Goal: Task Accomplishment & Management: Manage account settings

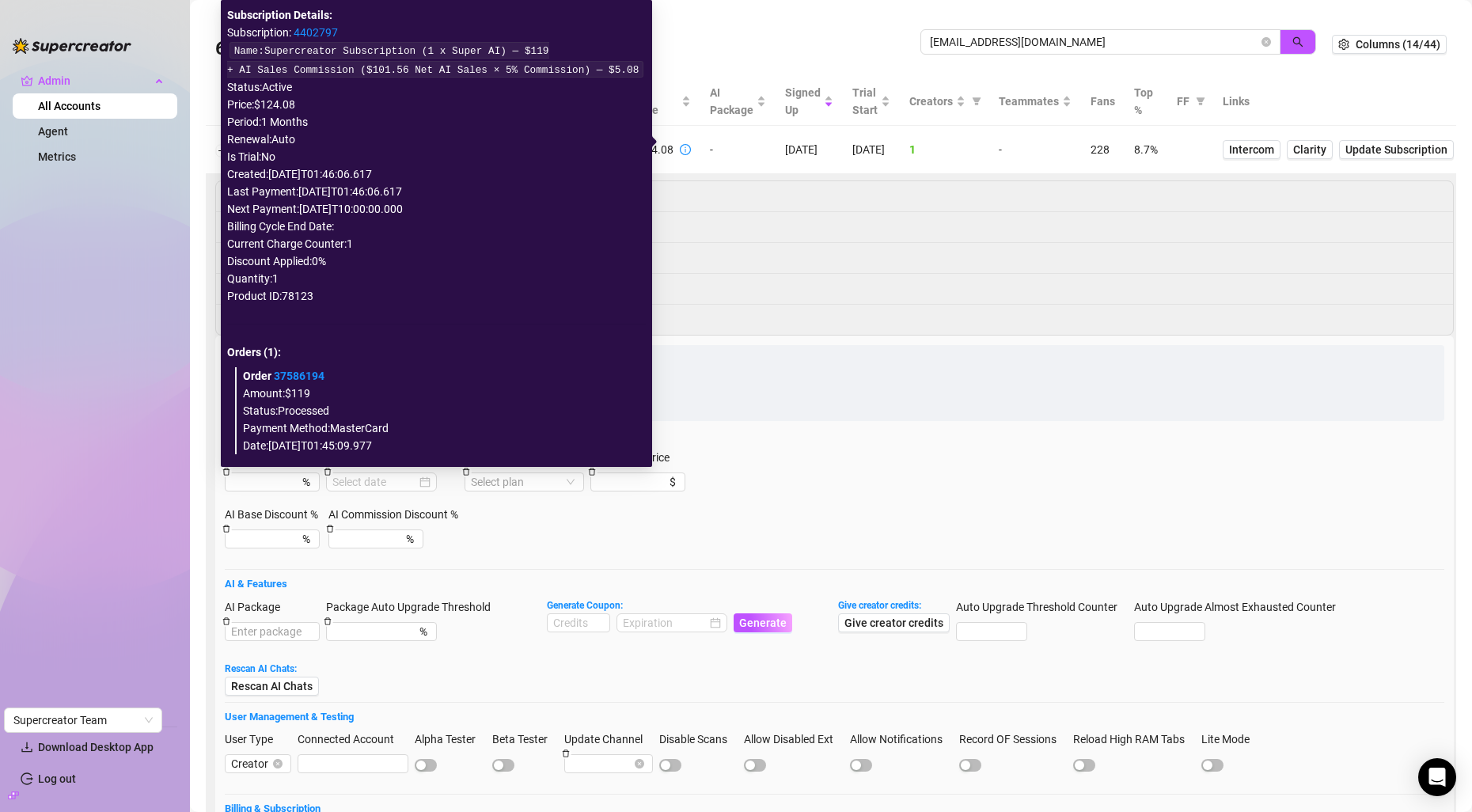
click at [680, 144] on icon "info-circle" at bounding box center [685, 150] width 11 height 11
click at [324, 30] on link "4402797" at bounding box center [315, 32] width 44 height 13
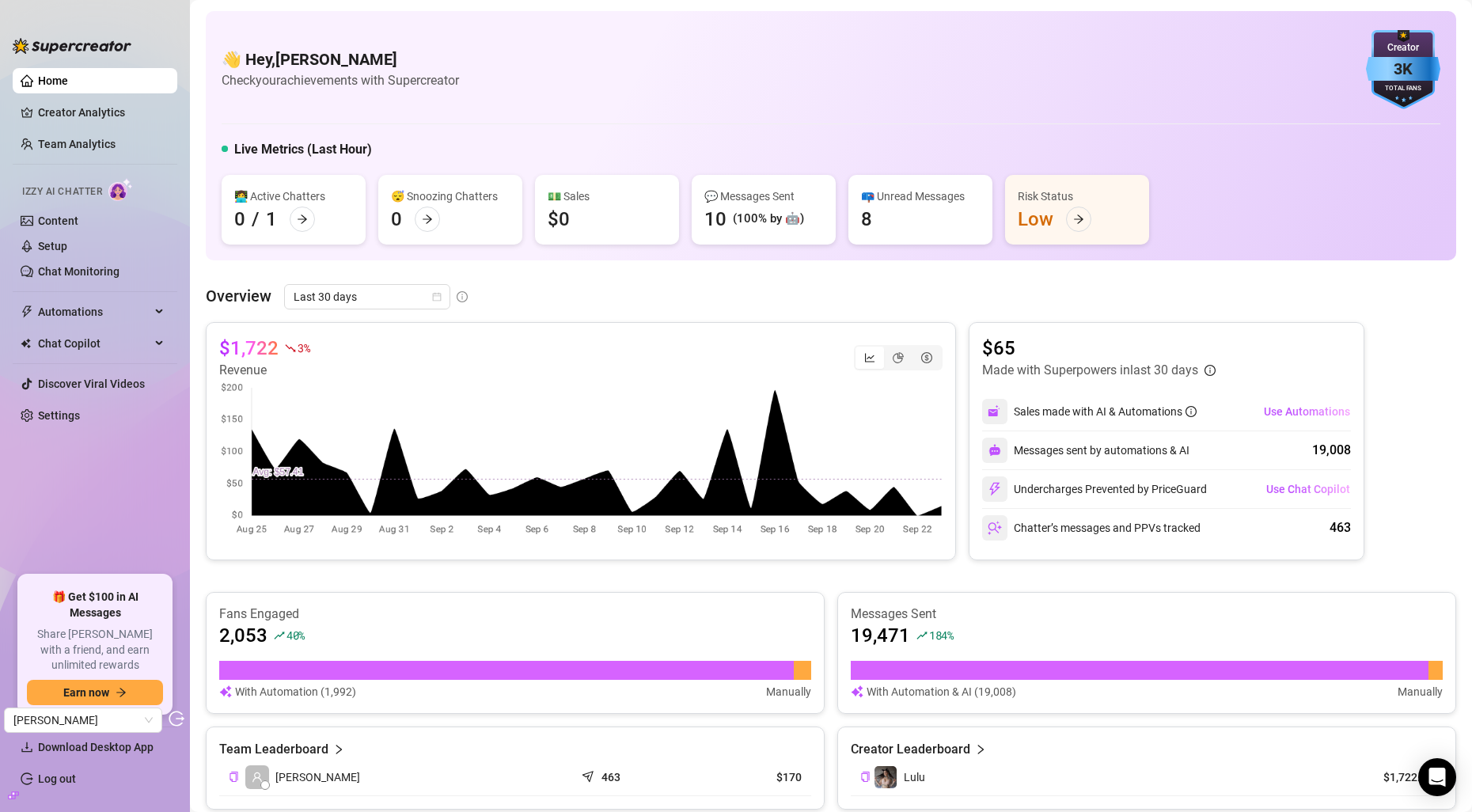
click at [76, 397] on ul "Home Creator Analytics Team Analytics Izzy AI Chatter Content Setup Chat Monito…" at bounding box center [95, 315] width 164 height 507
click at [68, 410] on link "Settings" at bounding box center [59, 415] width 42 height 13
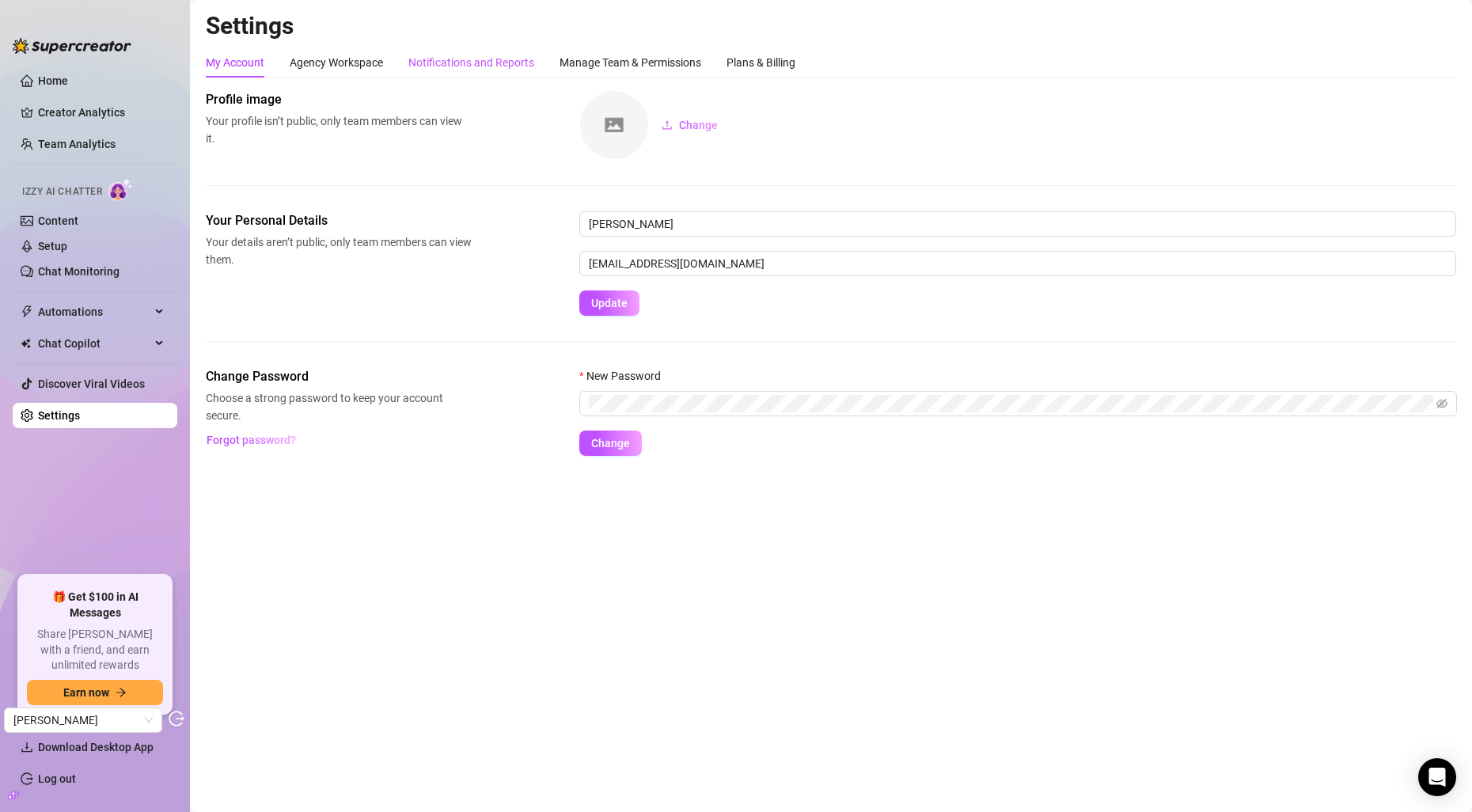
click at [498, 70] on div "Notifications and Reports" at bounding box center [470, 62] width 125 height 17
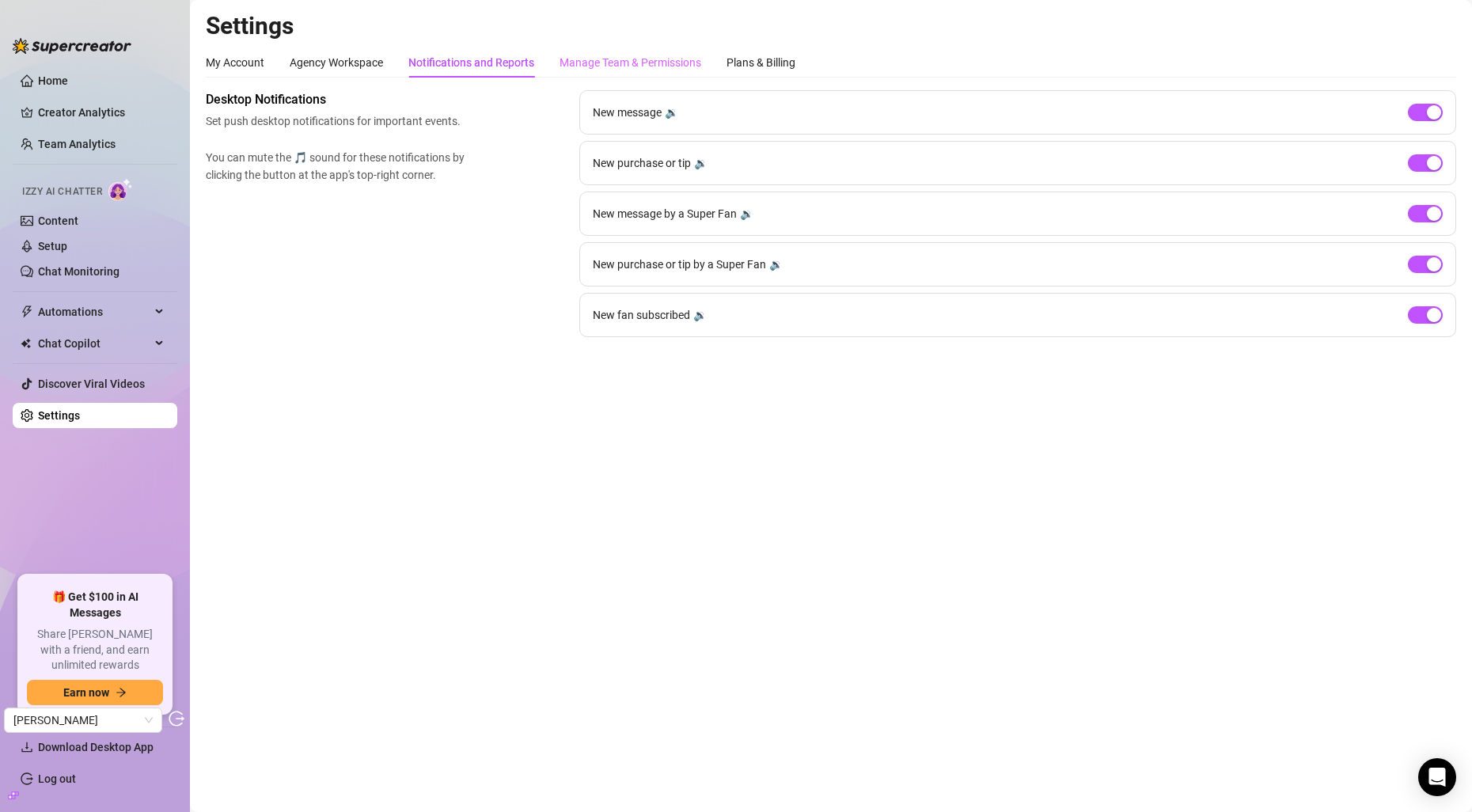
click at [616, 70] on div "Manage Team & Permissions" at bounding box center [630, 62] width 142 height 30
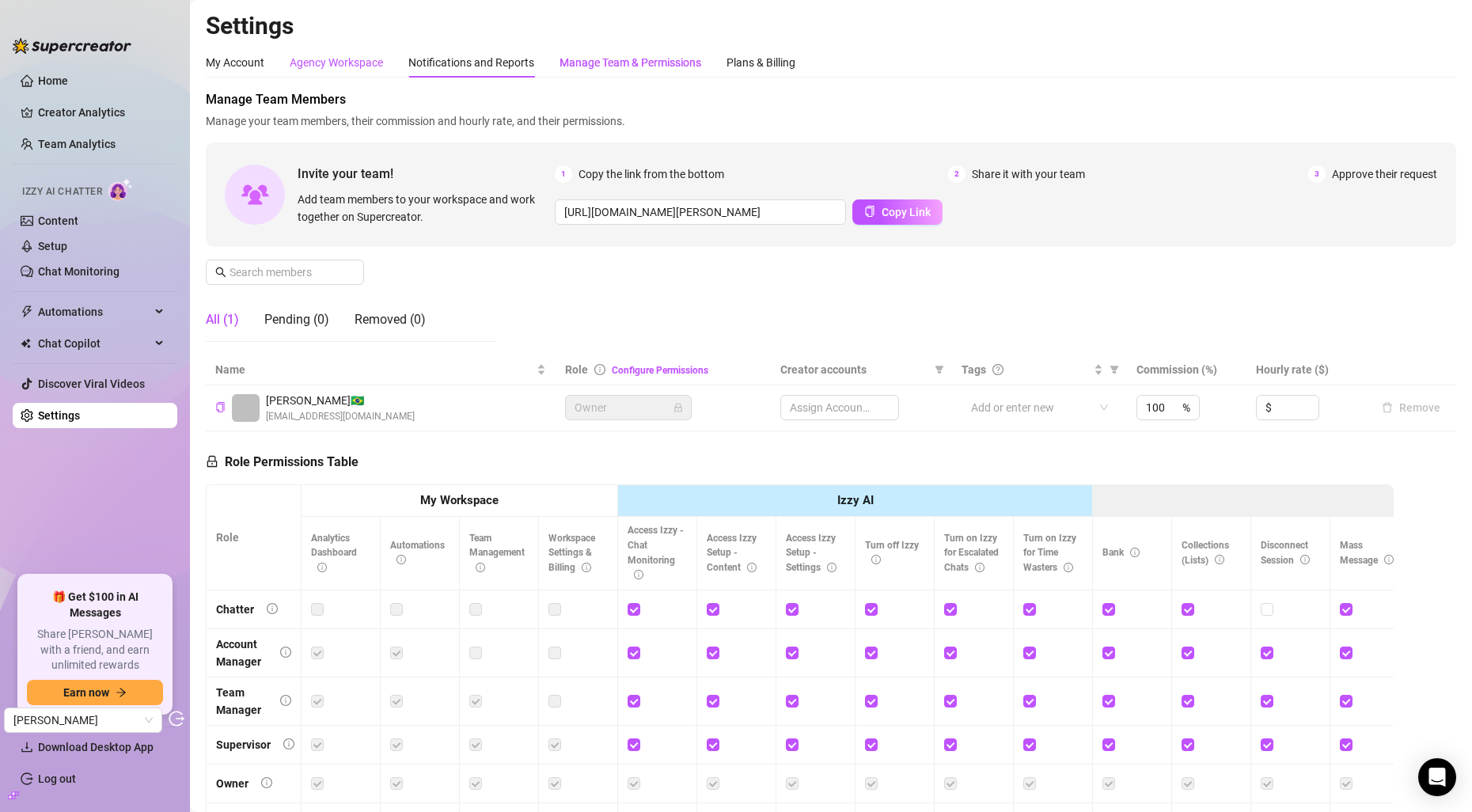
click at [339, 54] on div "Agency Workspace" at bounding box center [336, 62] width 93 height 17
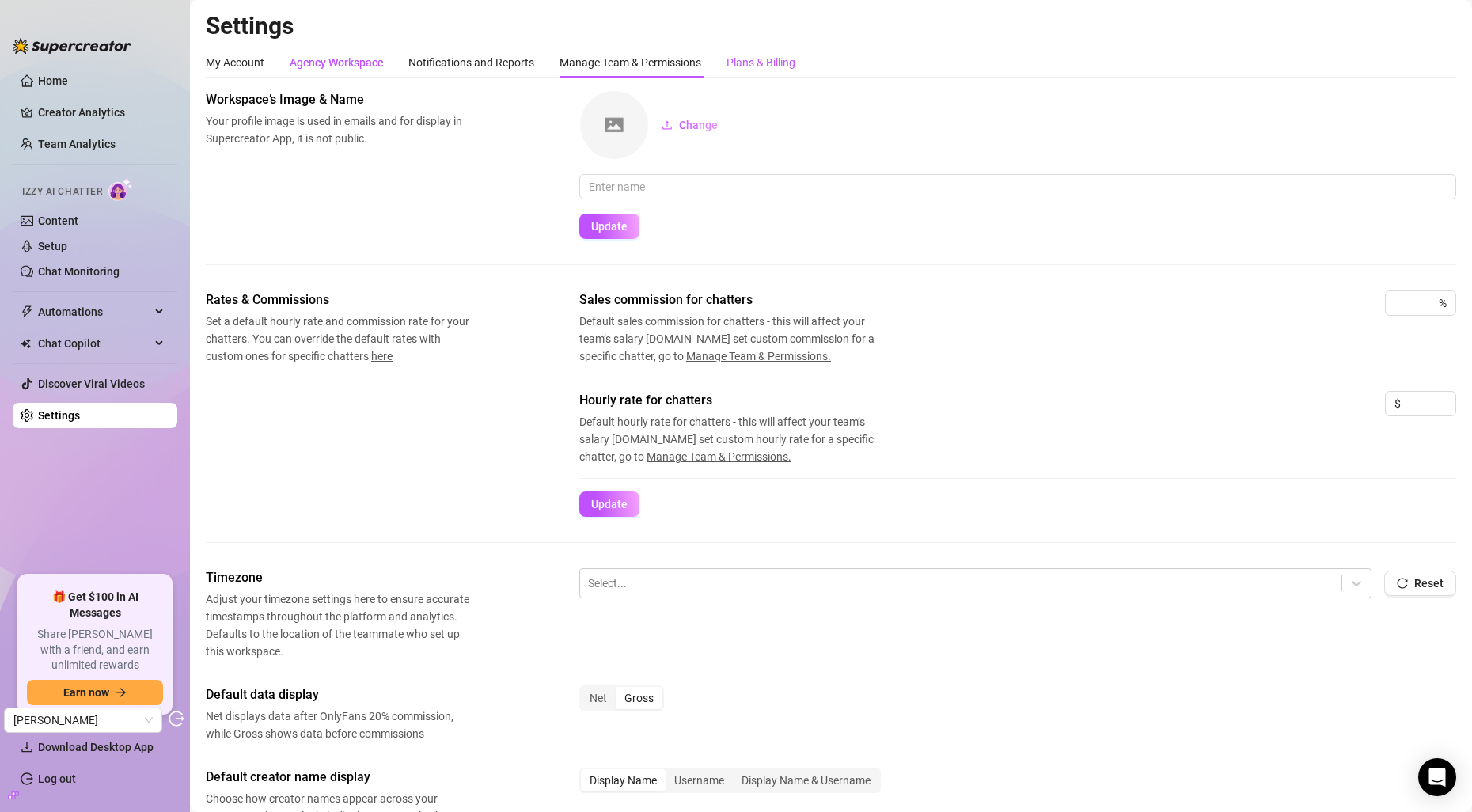
click at [790, 70] on div "Plans & Billing" at bounding box center [761, 62] width 69 height 17
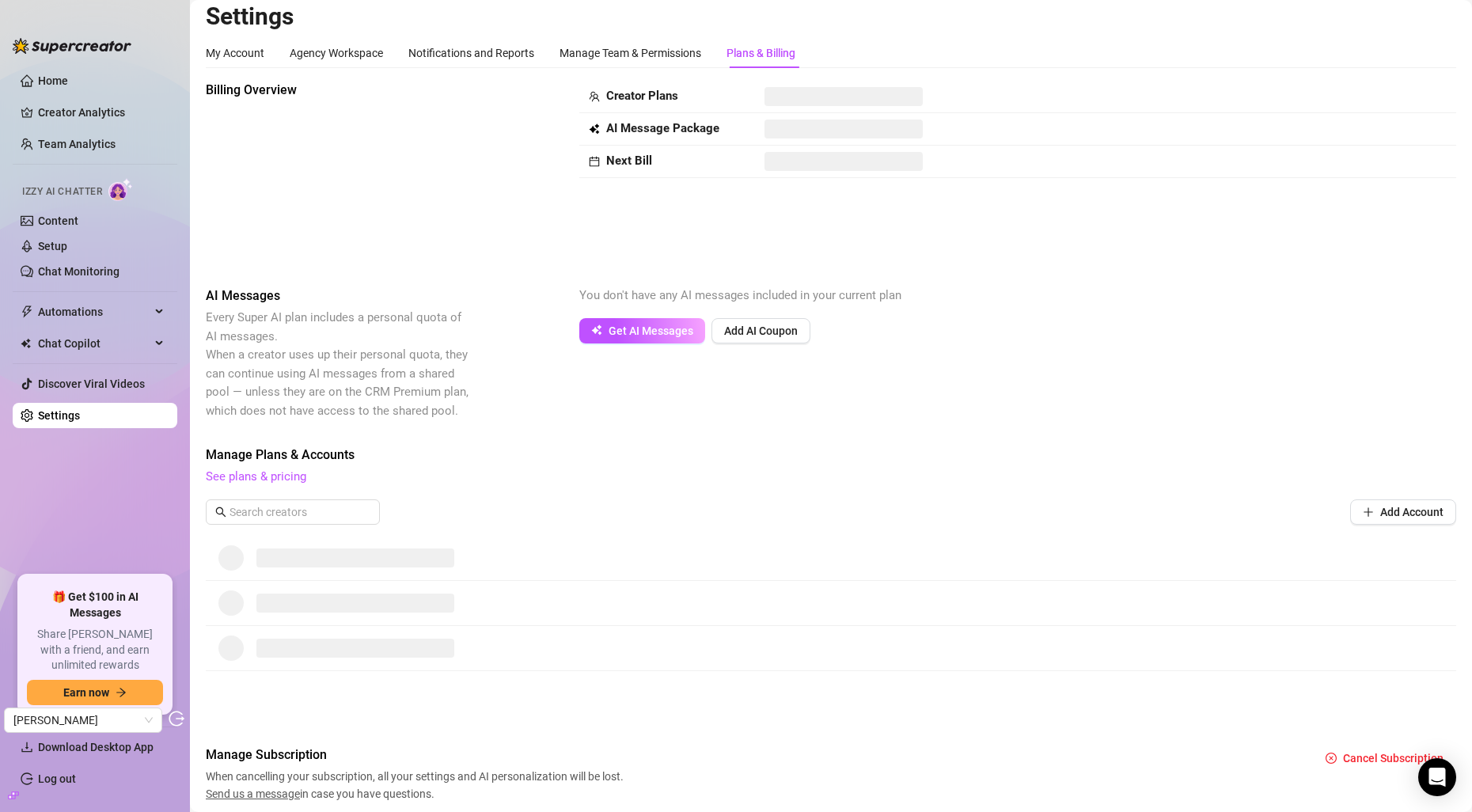
scroll to position [23, 0]
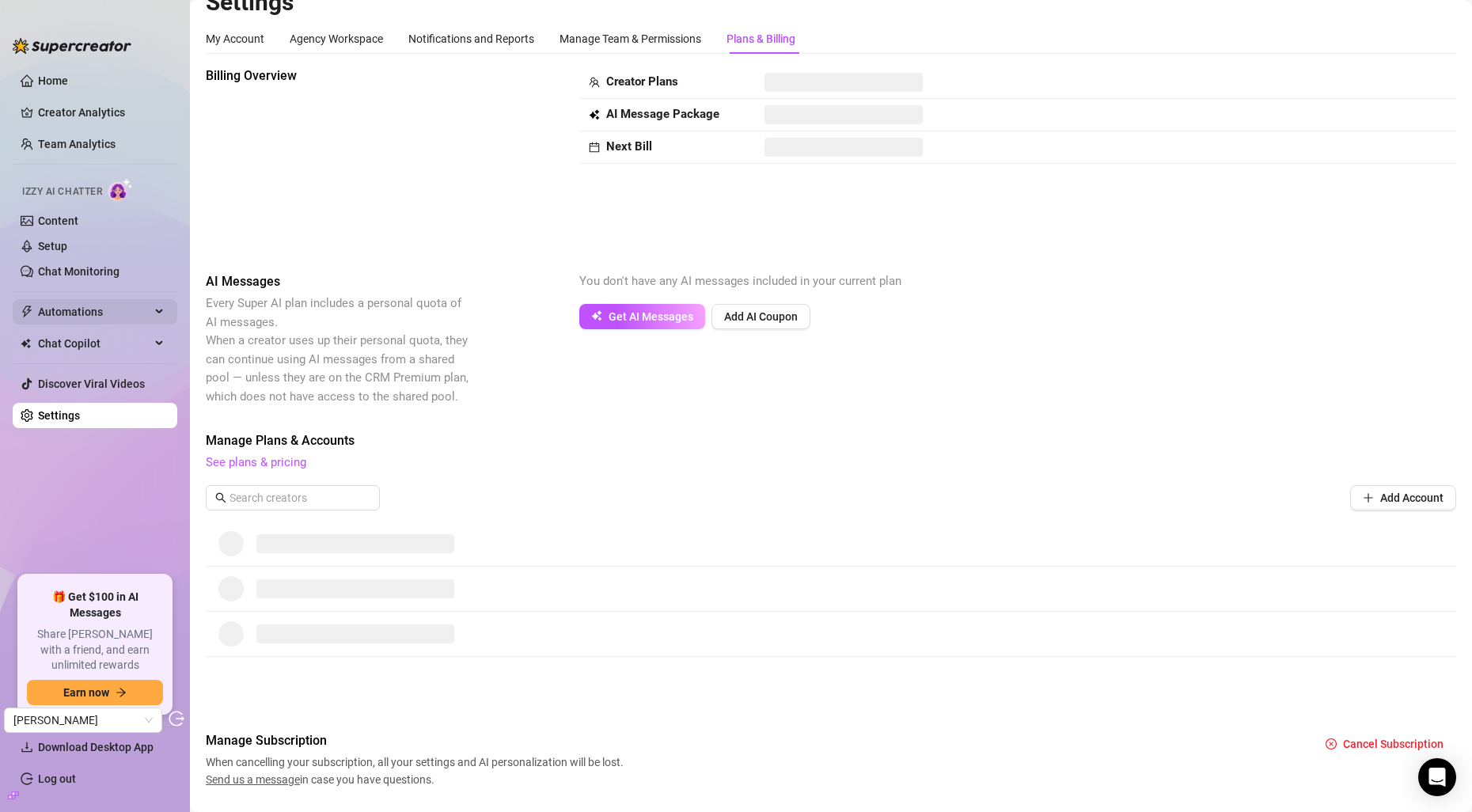
click at [77, 312] on span "Automations" at bounding box center [94, 311] width 112 height 25
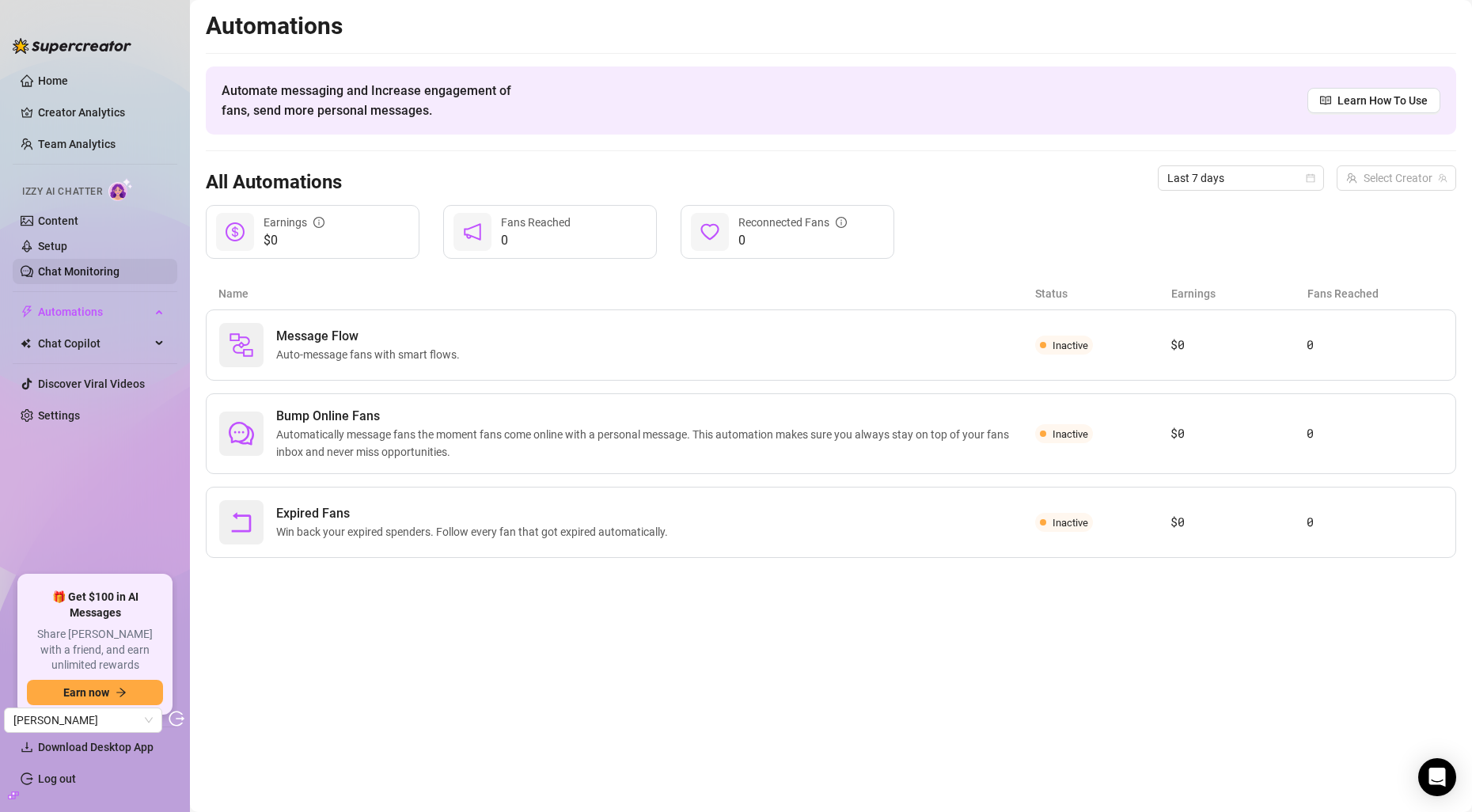
click at [89, 272] on link "Chat Monitoring" at bounding box center [79, 272] width 81 height 13
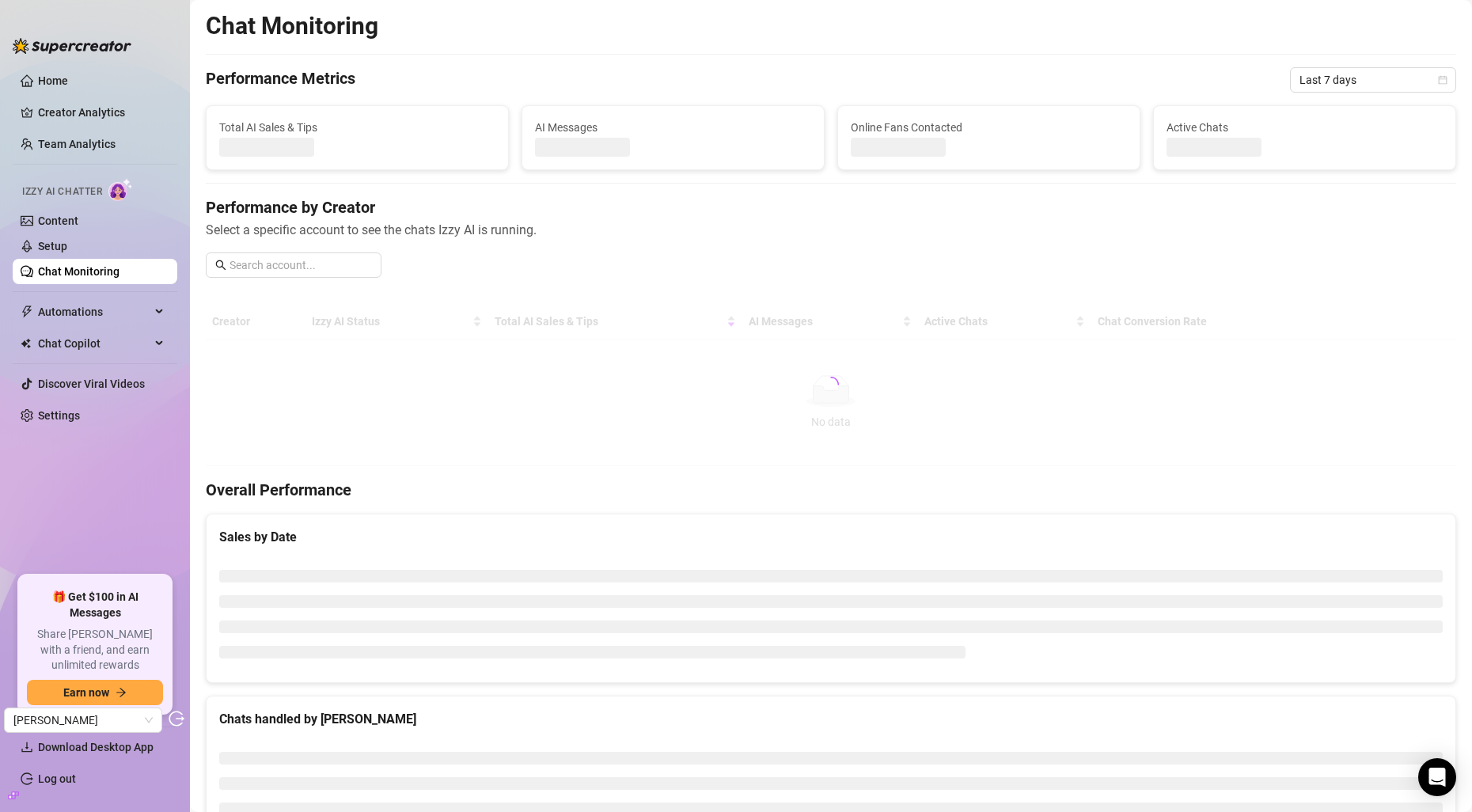
click at [103, 432] on ul "Home Creator Analytics Team Analytics Izzy AI Chatter Content Setup Chat Monito…" at bounding box center [95, 315] width 164 height 507
click at [68, 414] on link "Settings" at bounding box center [59, 415] width 42 height 13
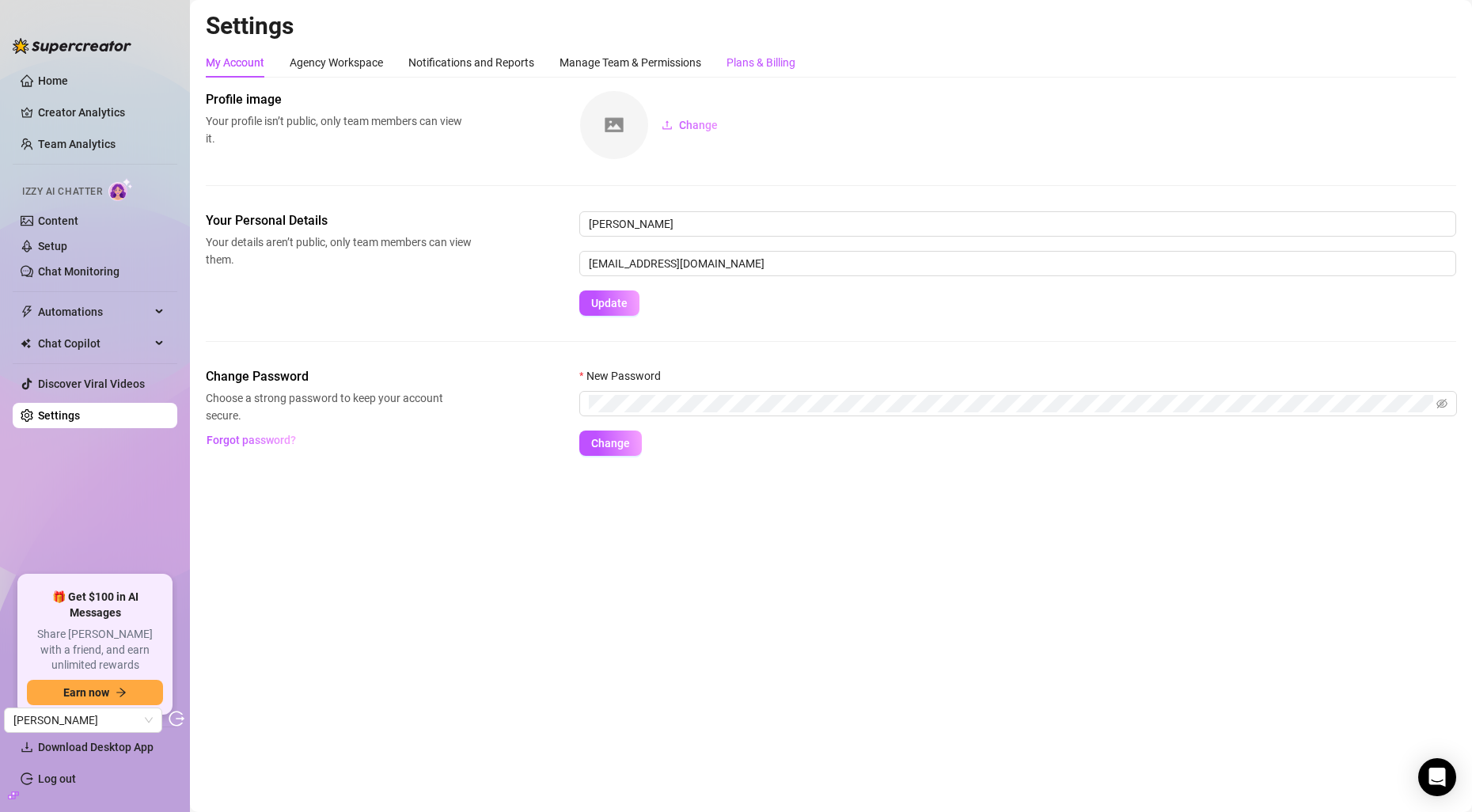
click at [767, 57] on div "Plans & Billing" at bounding box center [761, 62] width 69 height 17
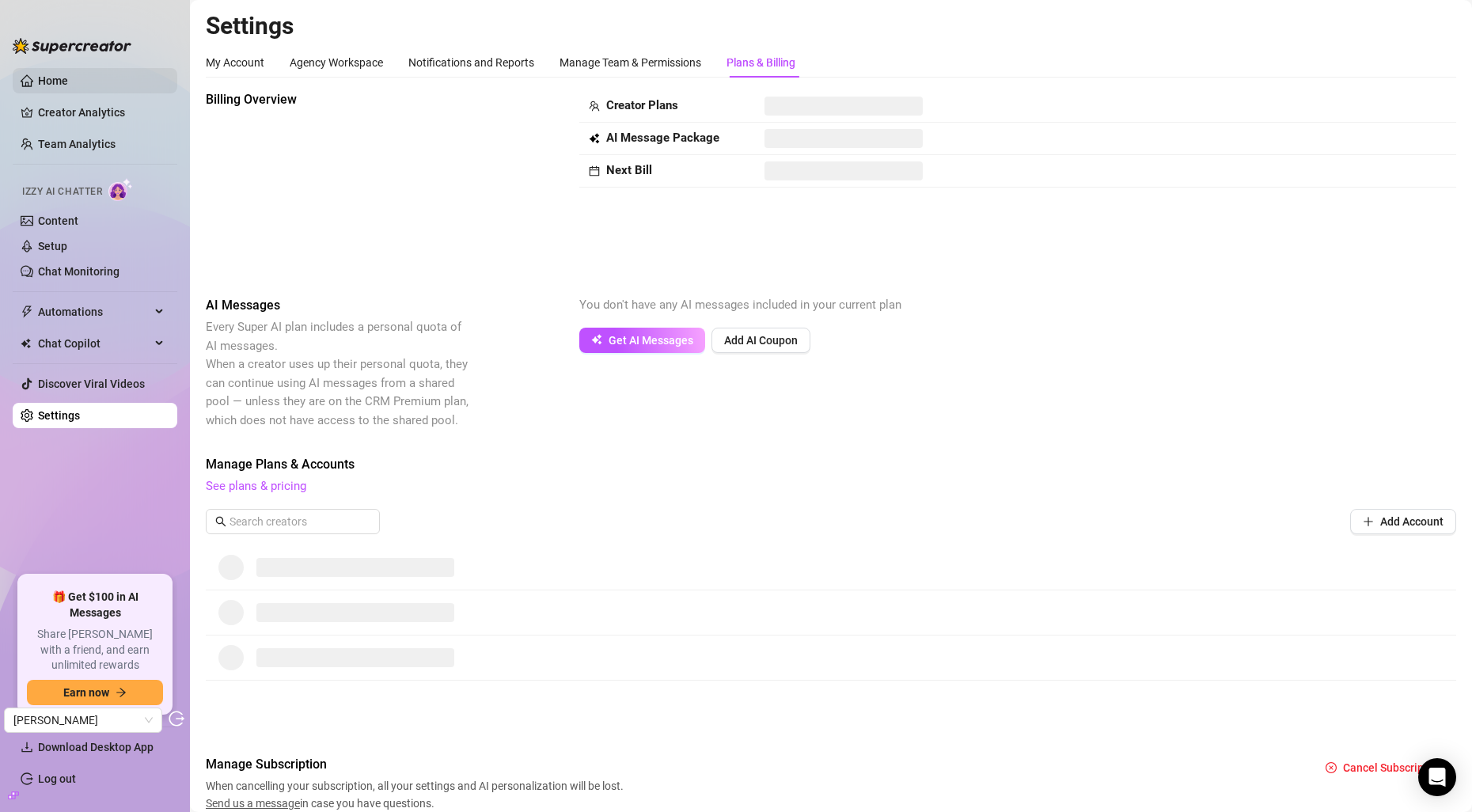
click at [38, 74] on link "Home" at bounding box center [52, 80] width 30 height 13
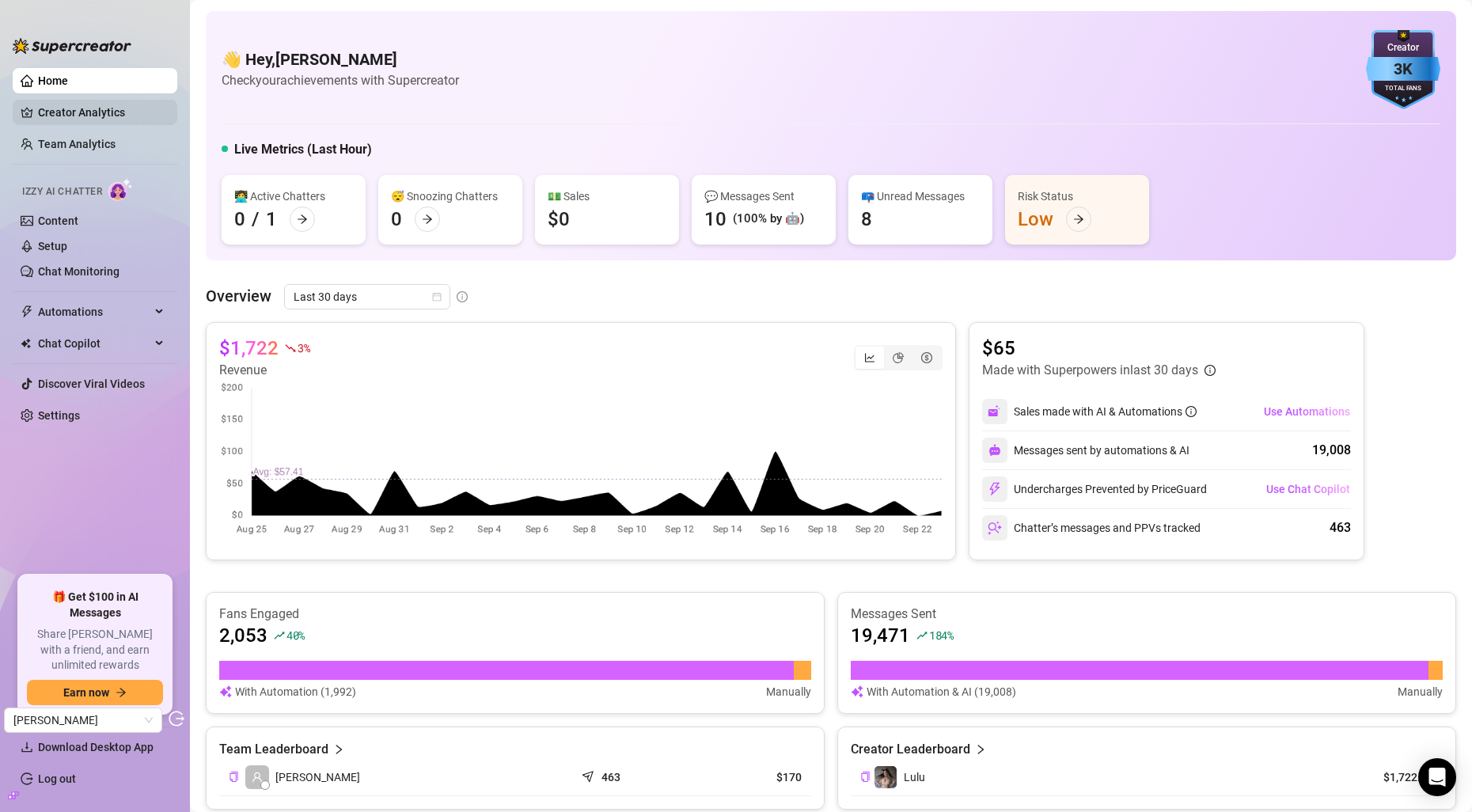
click at [86, 110] on link "Creator Analytics" at bounding box center [101, 112] width 126 height 25
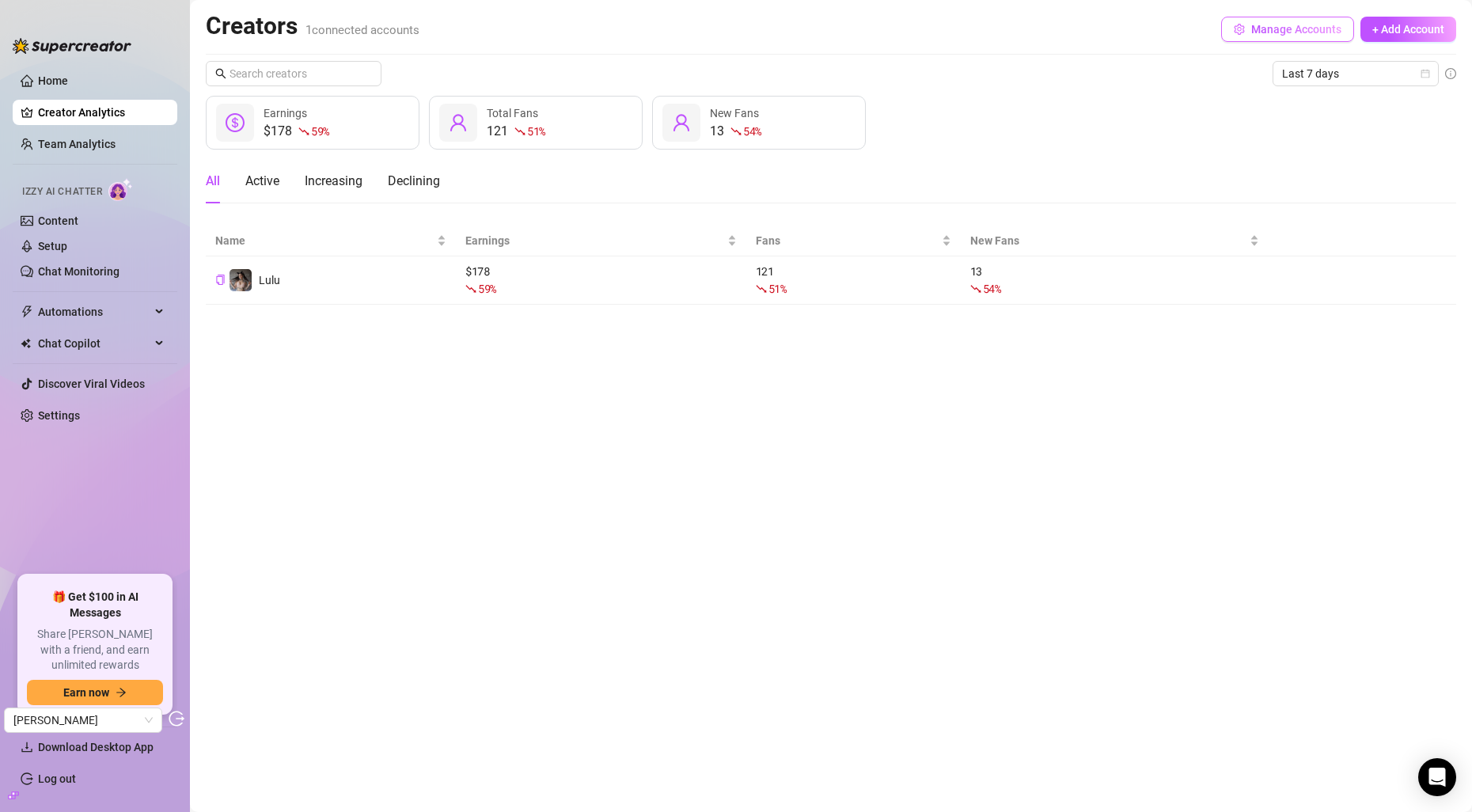
click at [1237, 23] on icon "setting" at bounding box center [1238, 29] width 10 height 11
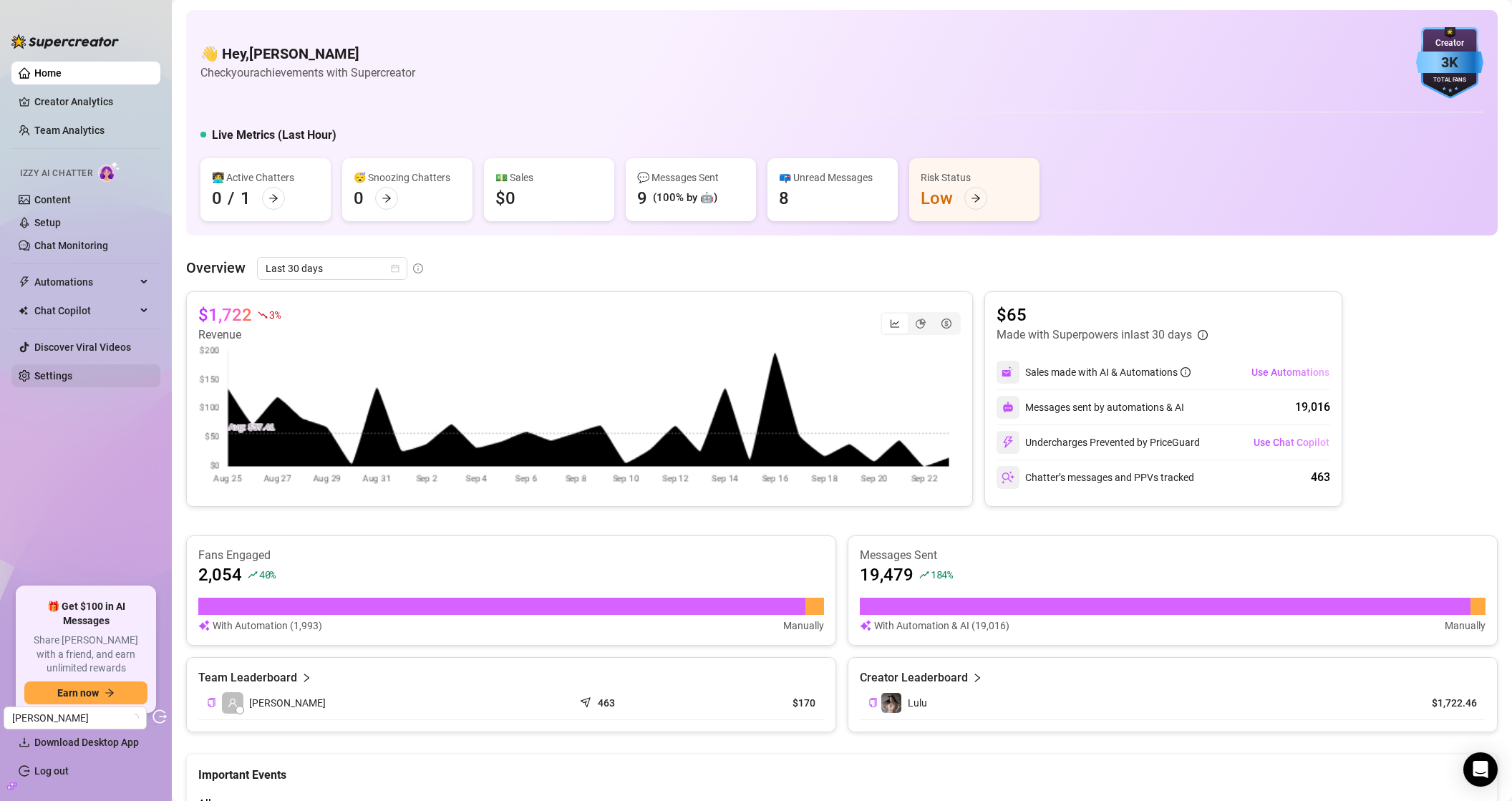
click at [56, 370] on link "Settings" at bounding box center [53, 376] width 38 height 11
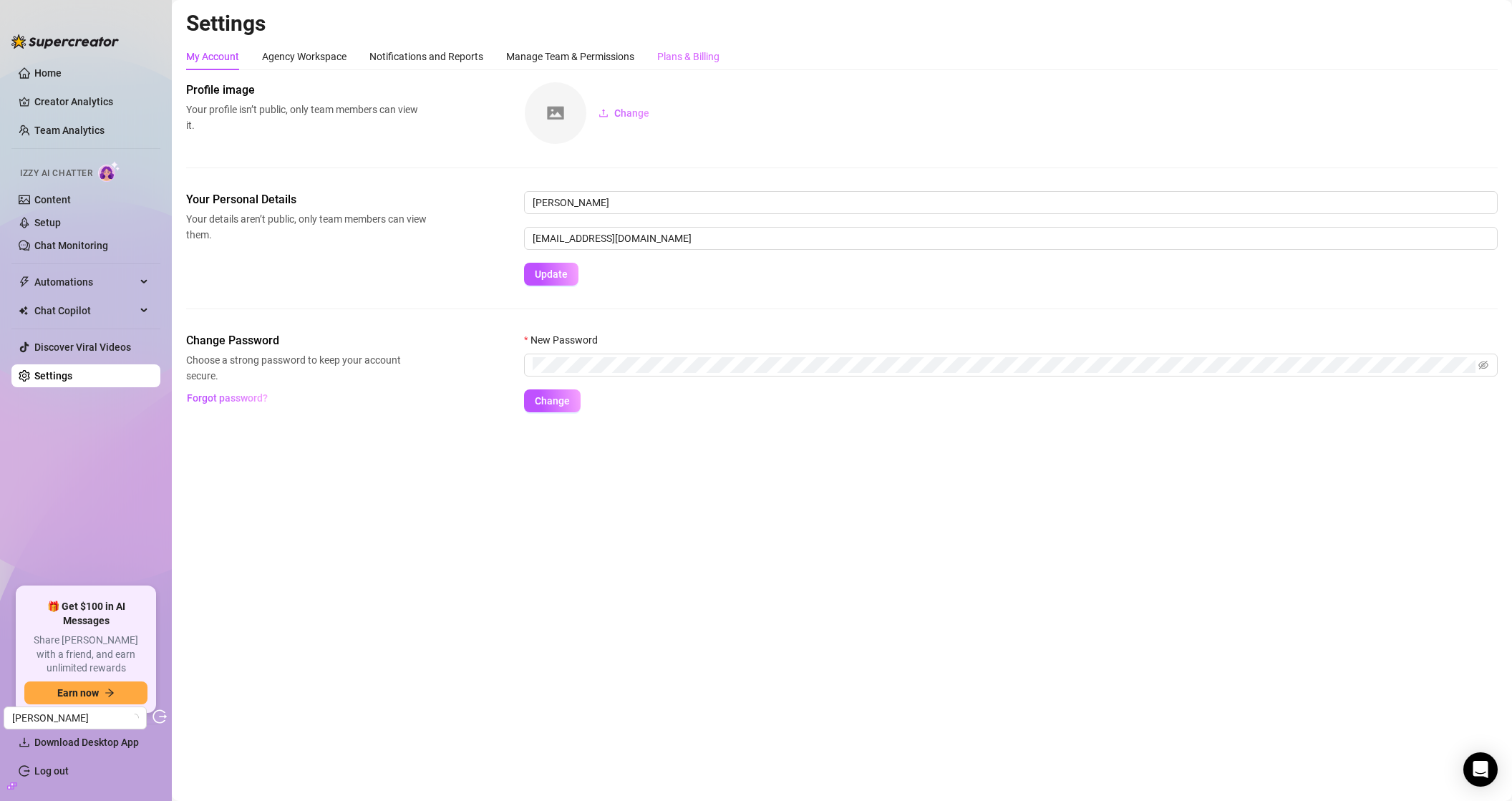
click at [675, 46] on div "Plans & Billing" at bounding box center [688, 56] width 62 height 27
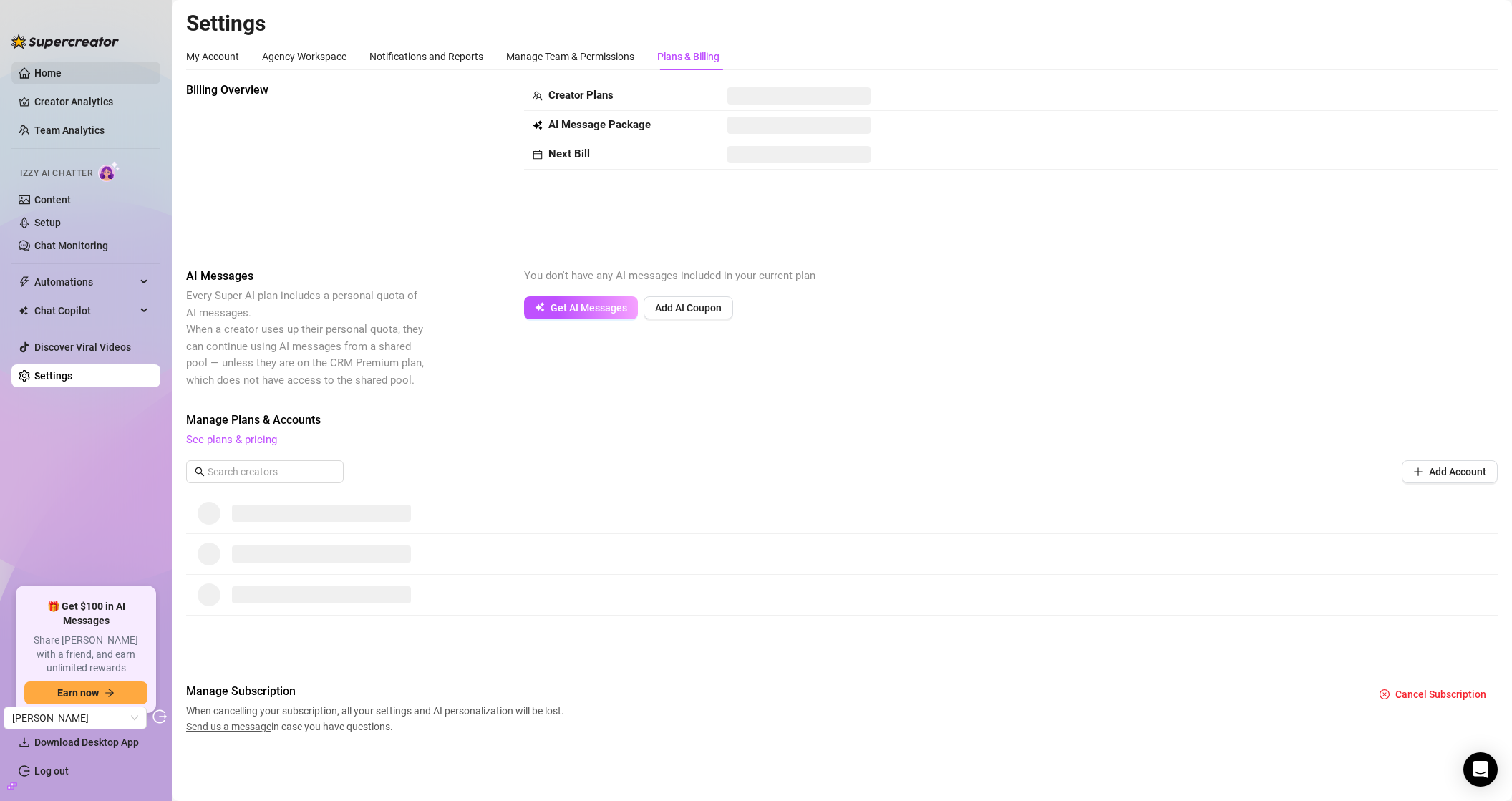
click at [61, 74] on link "Home" at bounding box center [47, 73] width 27 height 11
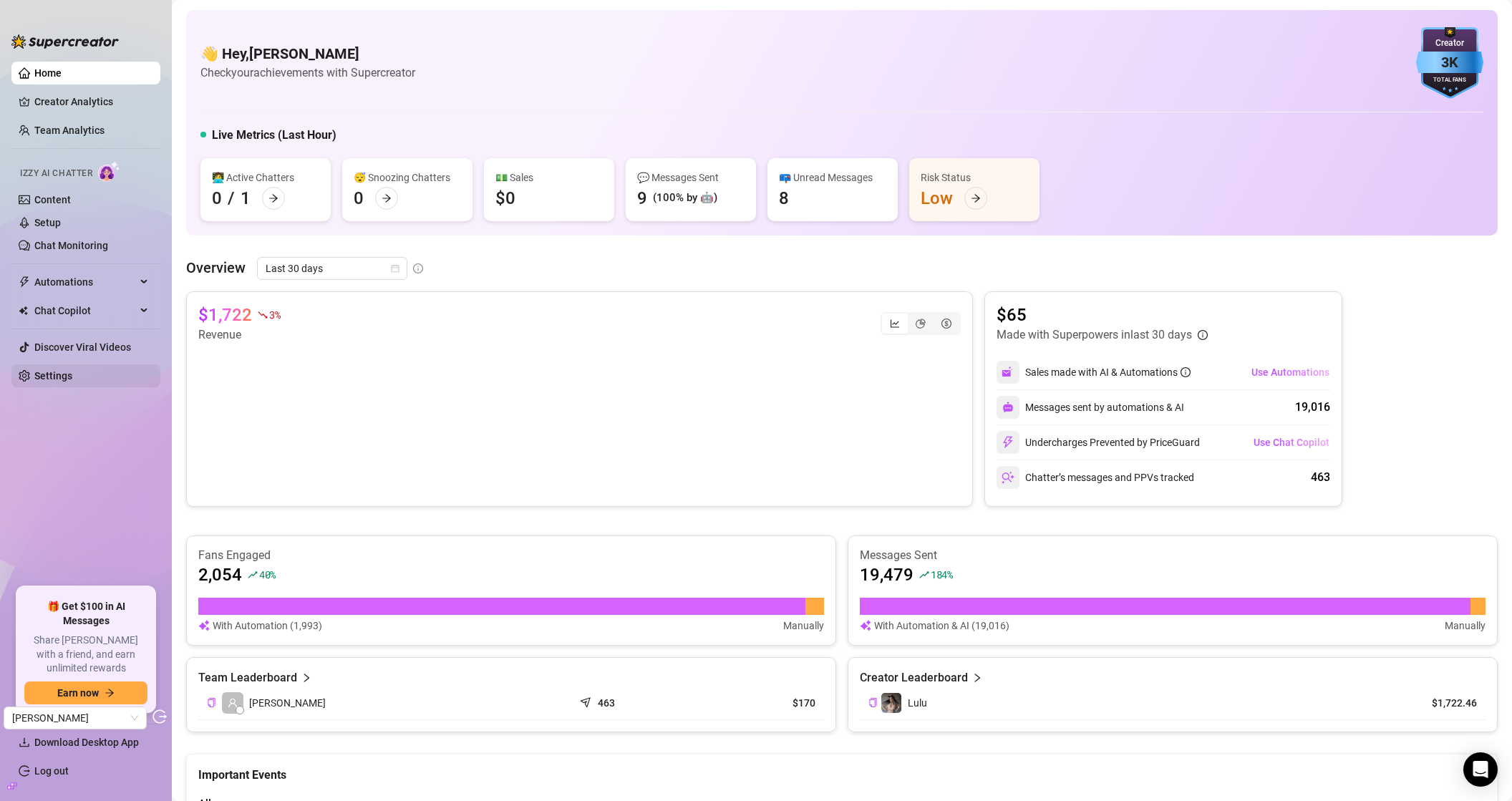
click at [60, 379] on link "Settings" at bounding box center [53, 376] width 38 height 11
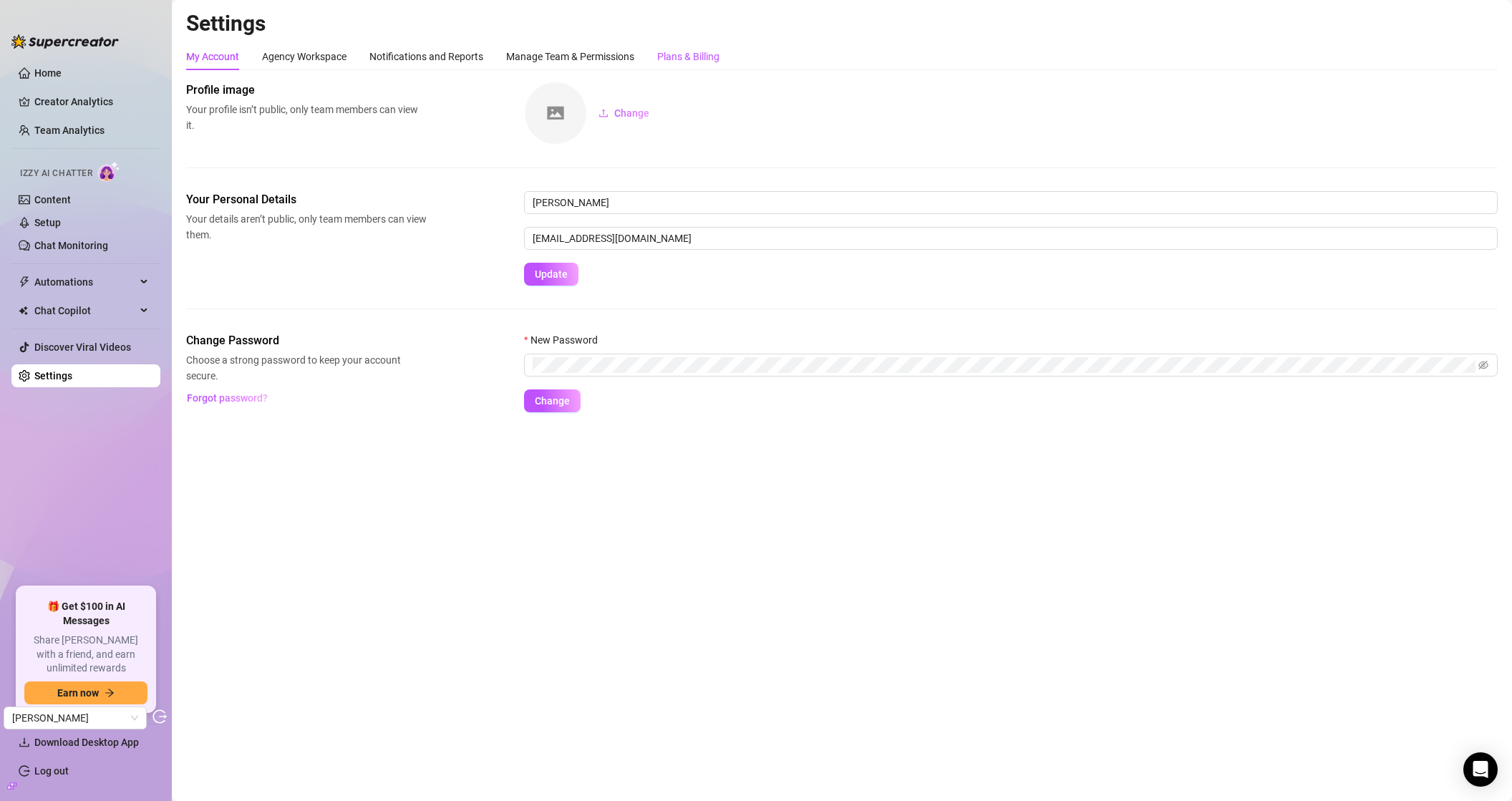
click at [703, 67] on div "Plans & Billing" at bounding box center [688, 56] width 62 height 27
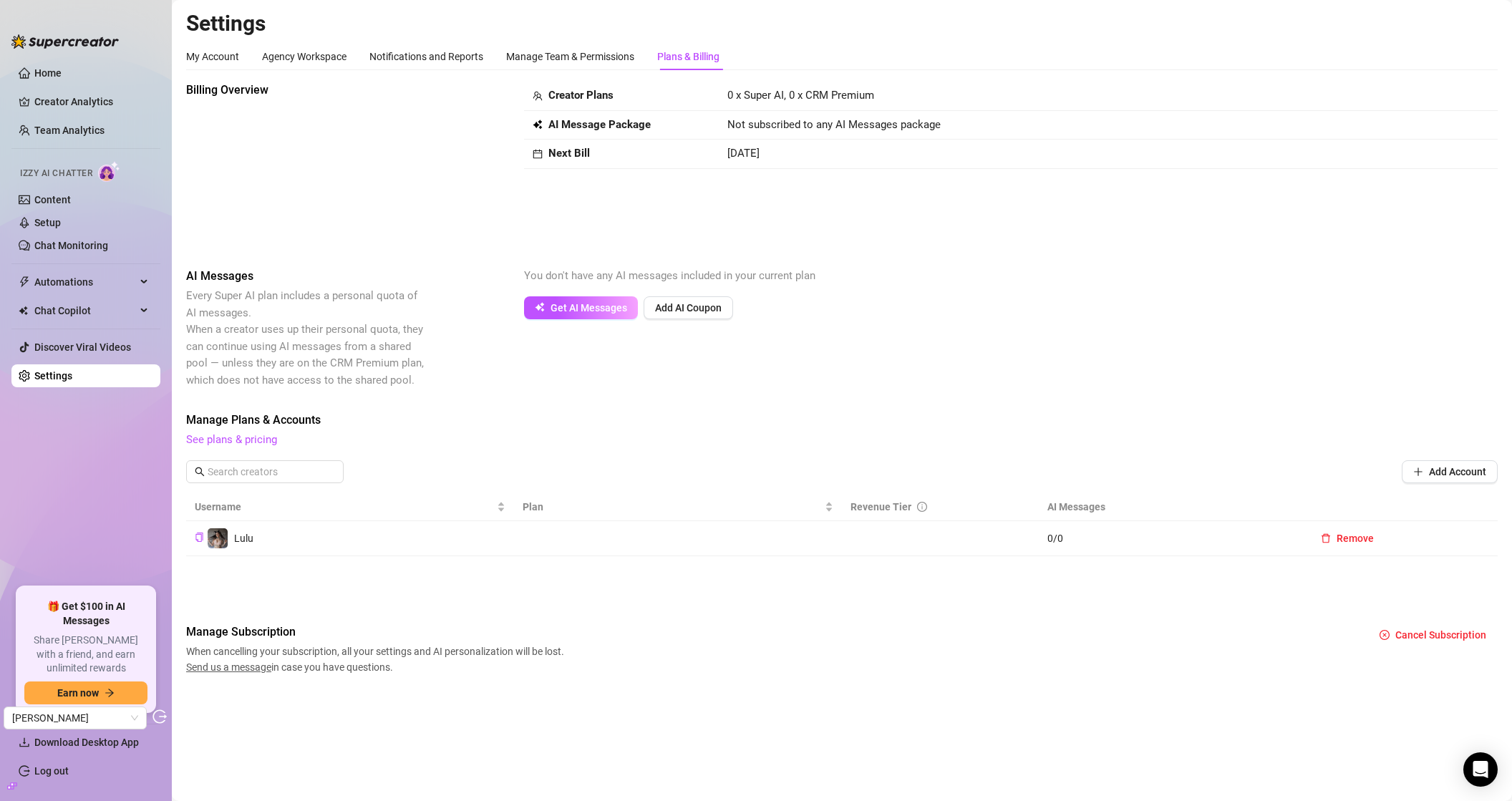
click at [100, 258] on ul "Home Creator Analytics Team Analytics Izzy AI Chatter Content Setup Chat Monito…" at bounding box center [86, 318] width 149 height 526
click at [100, 251] on link "Chat Monitoring" at bounding box center [71, 246] width 73 height 11
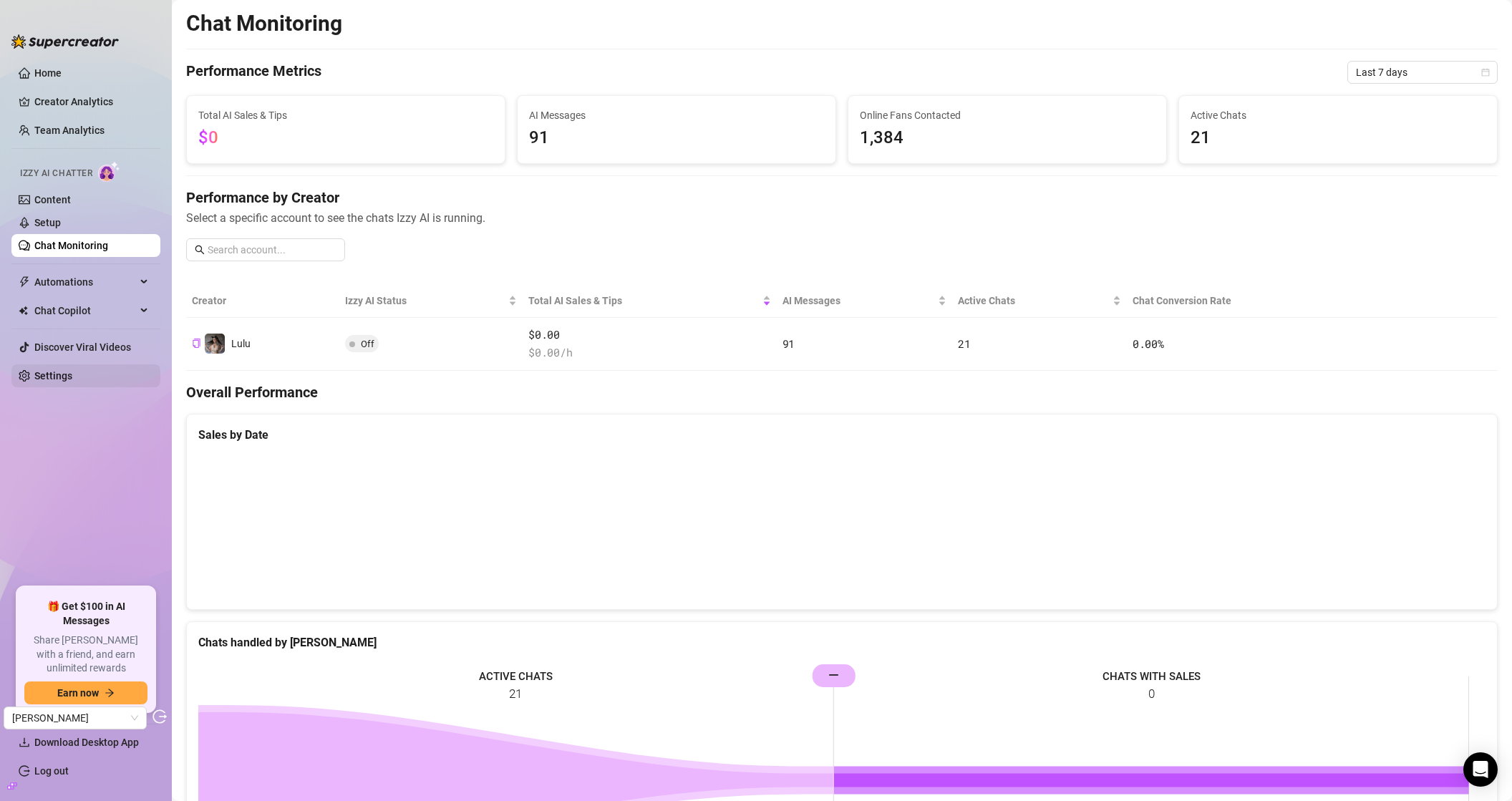
click at [43, 375] on link "Settings" at bounding box center [53, 376] width 38 height 11
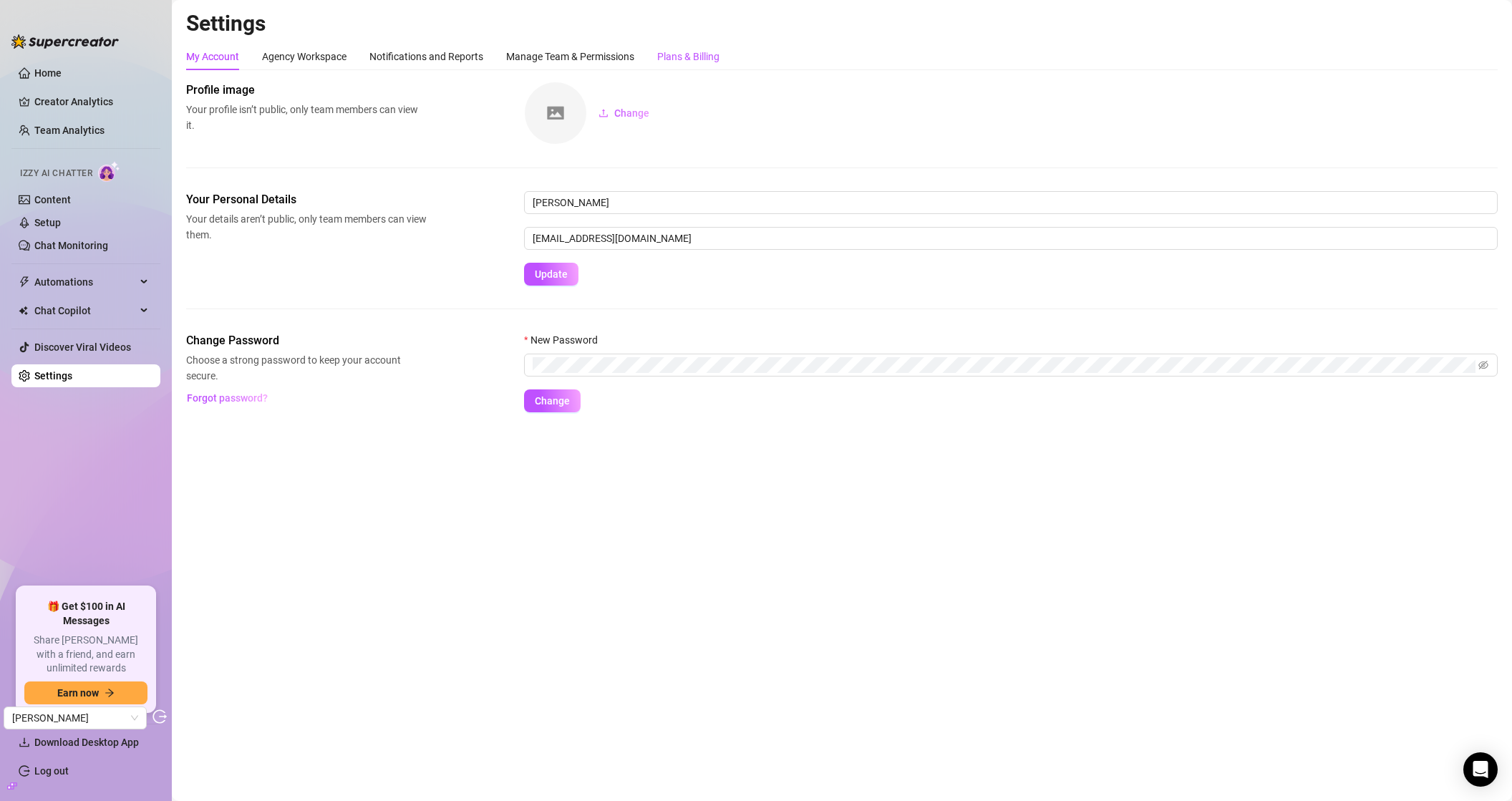
click at [692, 61] on div "Plans & Billing" at bounding box center [688, 56] width 62 height 16
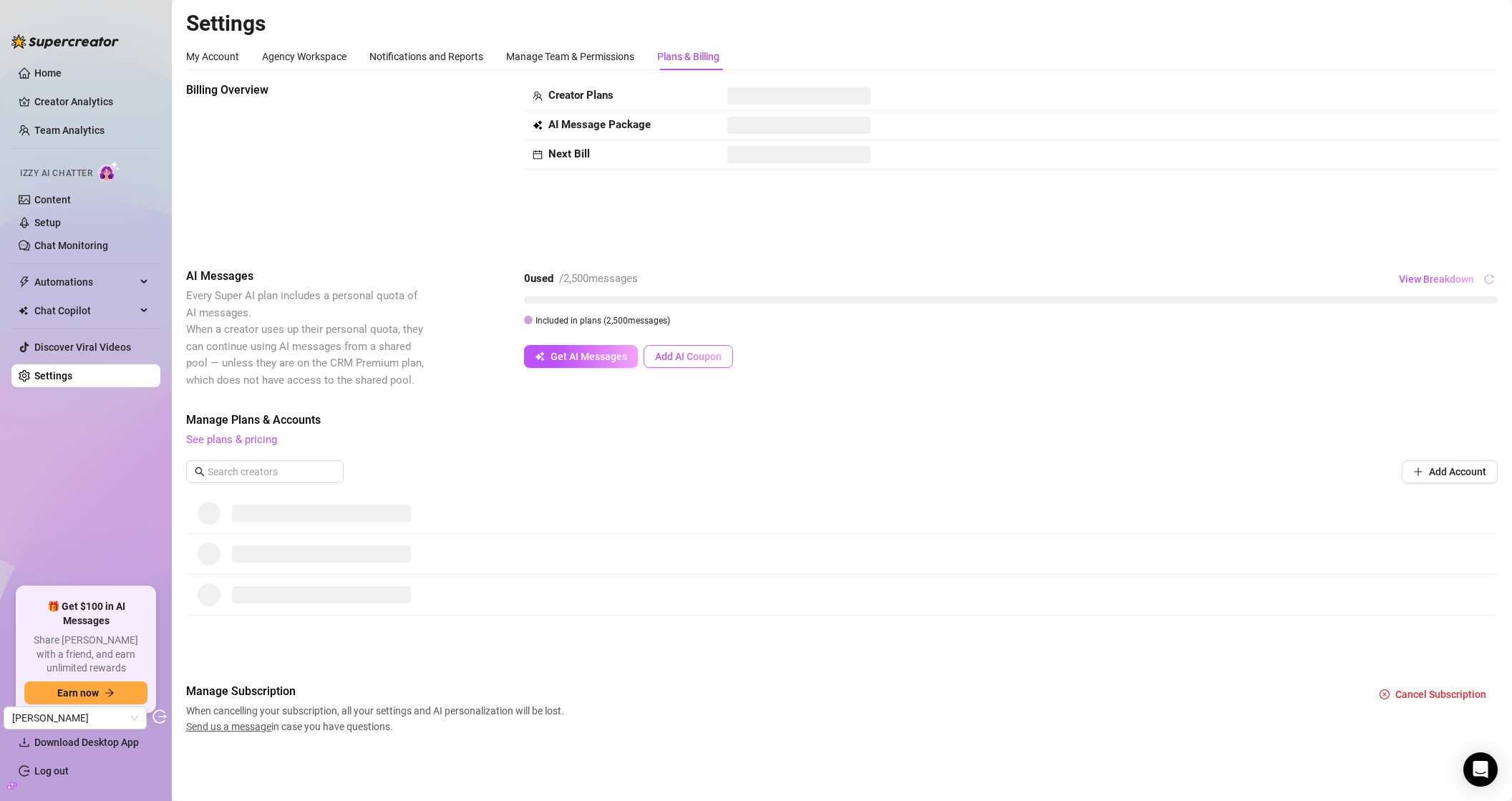
click at [661, 357] on span "Add AI Coupon" at bounding box center [688, 357] width 67 height 11
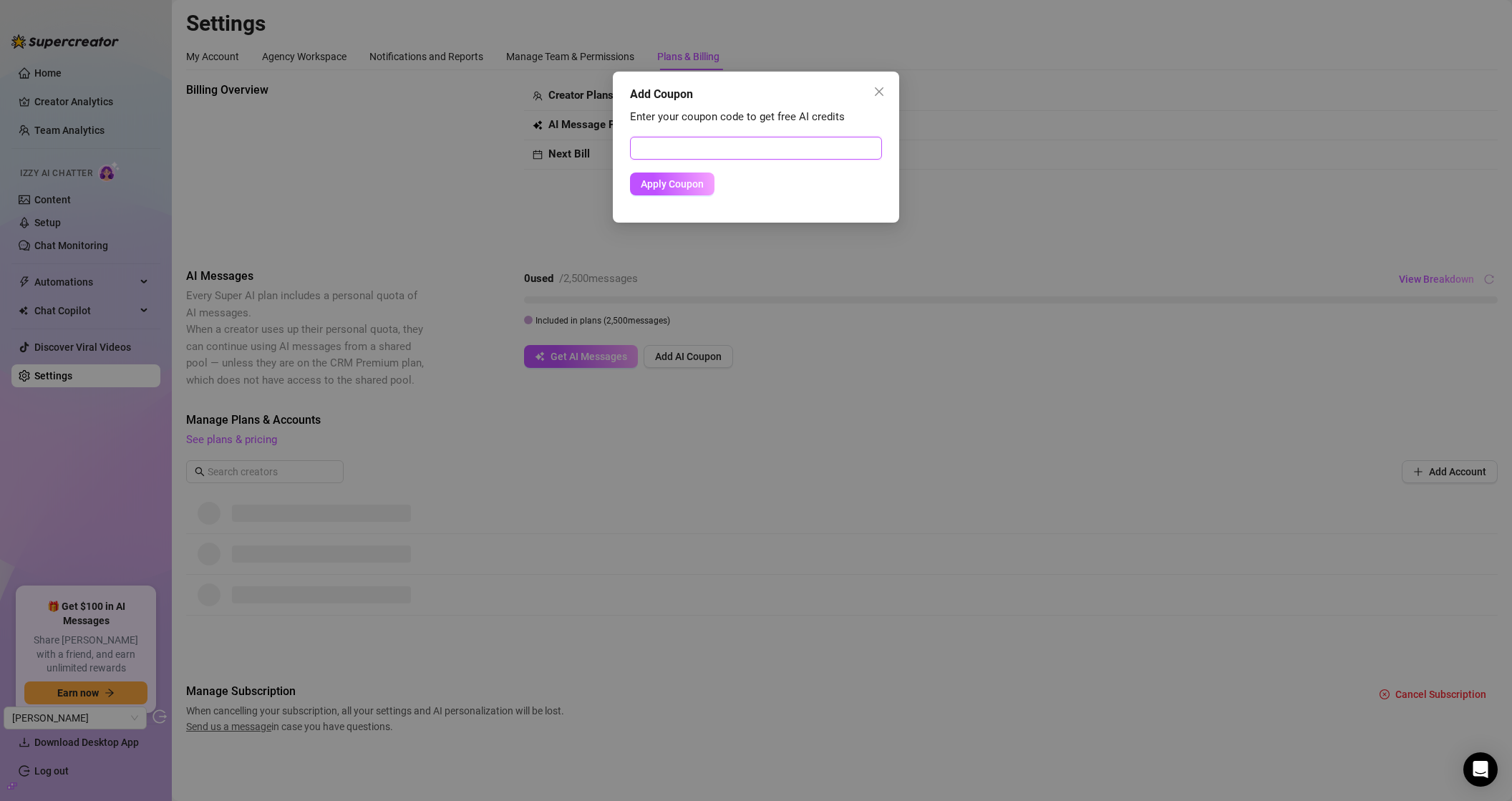
click at [821, 145] on input "text" at bounding box center [756, 148] width 252 height 23
paste input "47FE04B800RS0URX0F7B"
type input "47FE04B800RS0URX0F7B"
click at [692, 176] on button "Apply Coupon" at bounding box center [672, 184] width 84 height 23
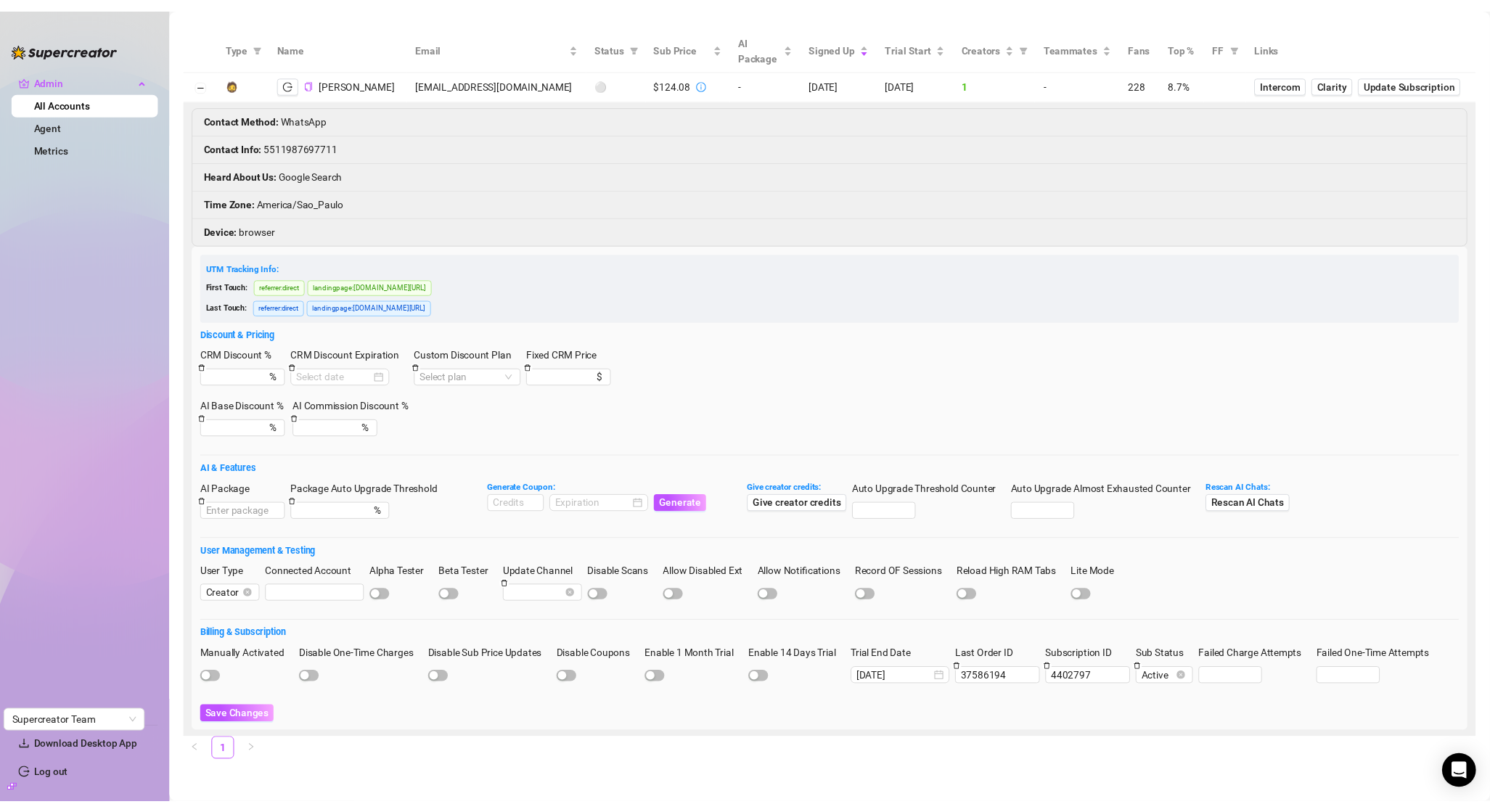
scroll to position [124, 0]
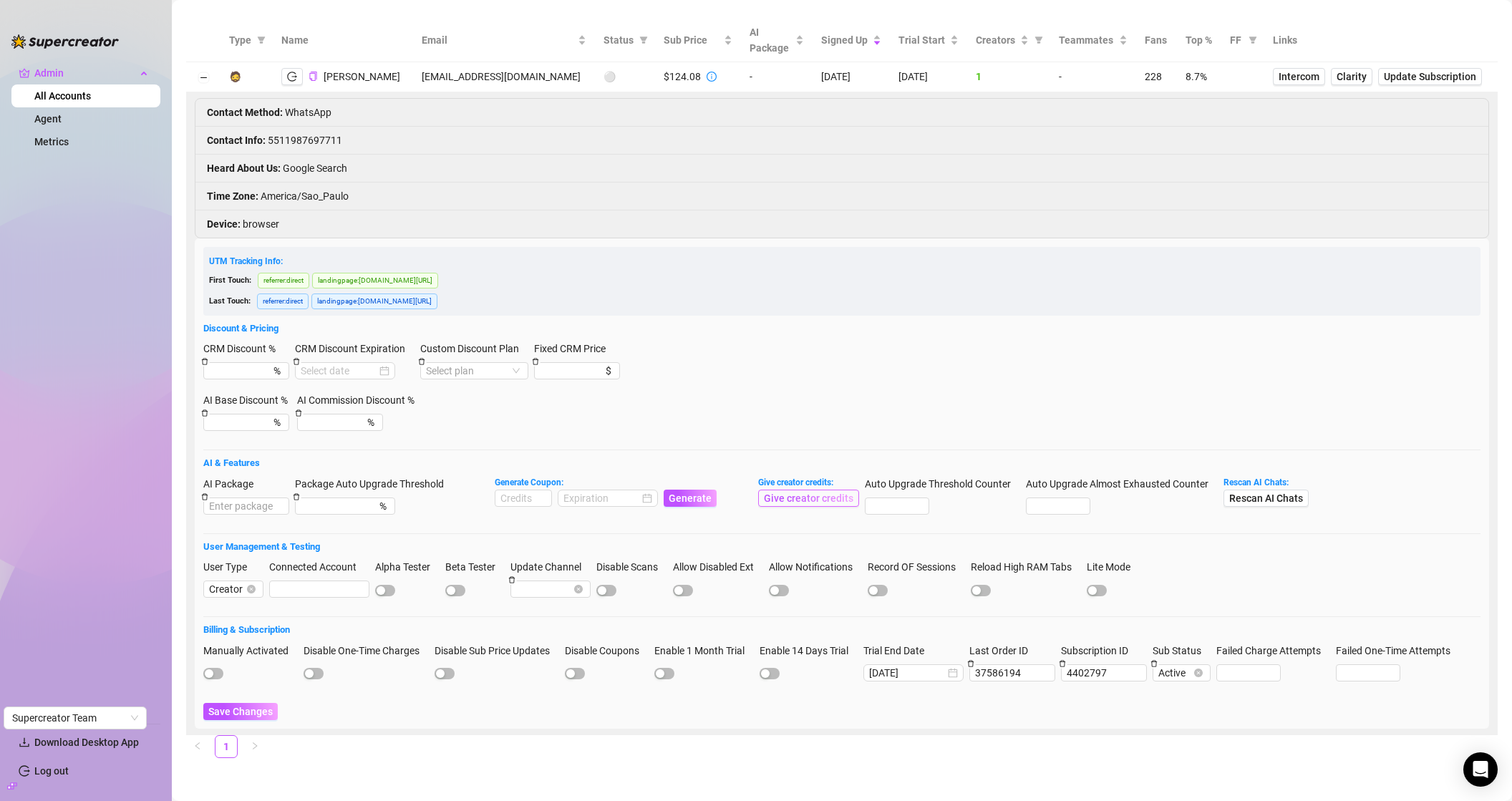
click at [783, 492] on span "Give creator credits" at bounding box center [808, 498] width 90 height 11
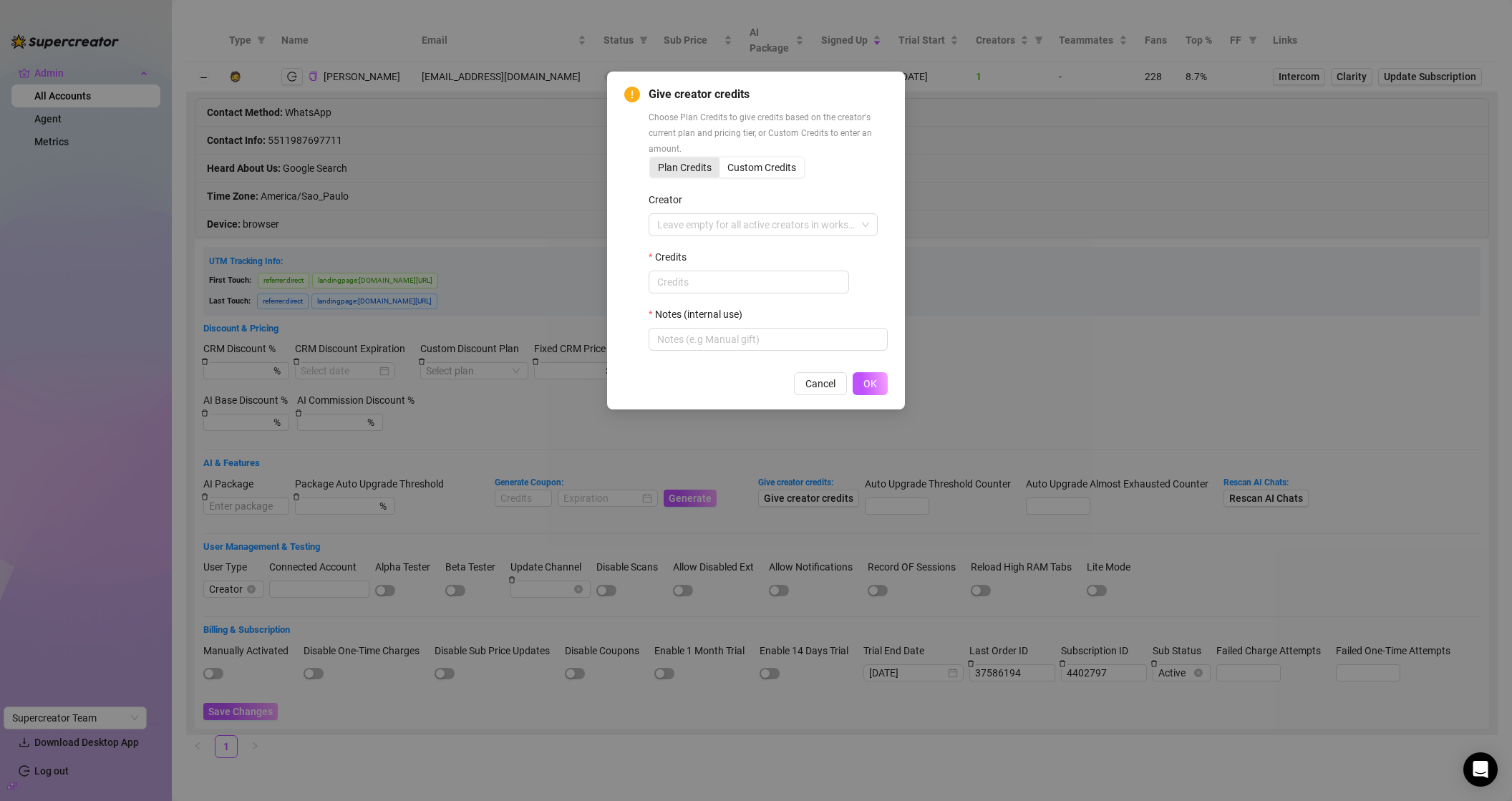
click at [694, 166] on div "Plan Credits" at bounding box center [684, 167] width 69 height 20
click at [653, 160] on input "Plan Credits" at bounding box center [653, 160] width 0 height 0
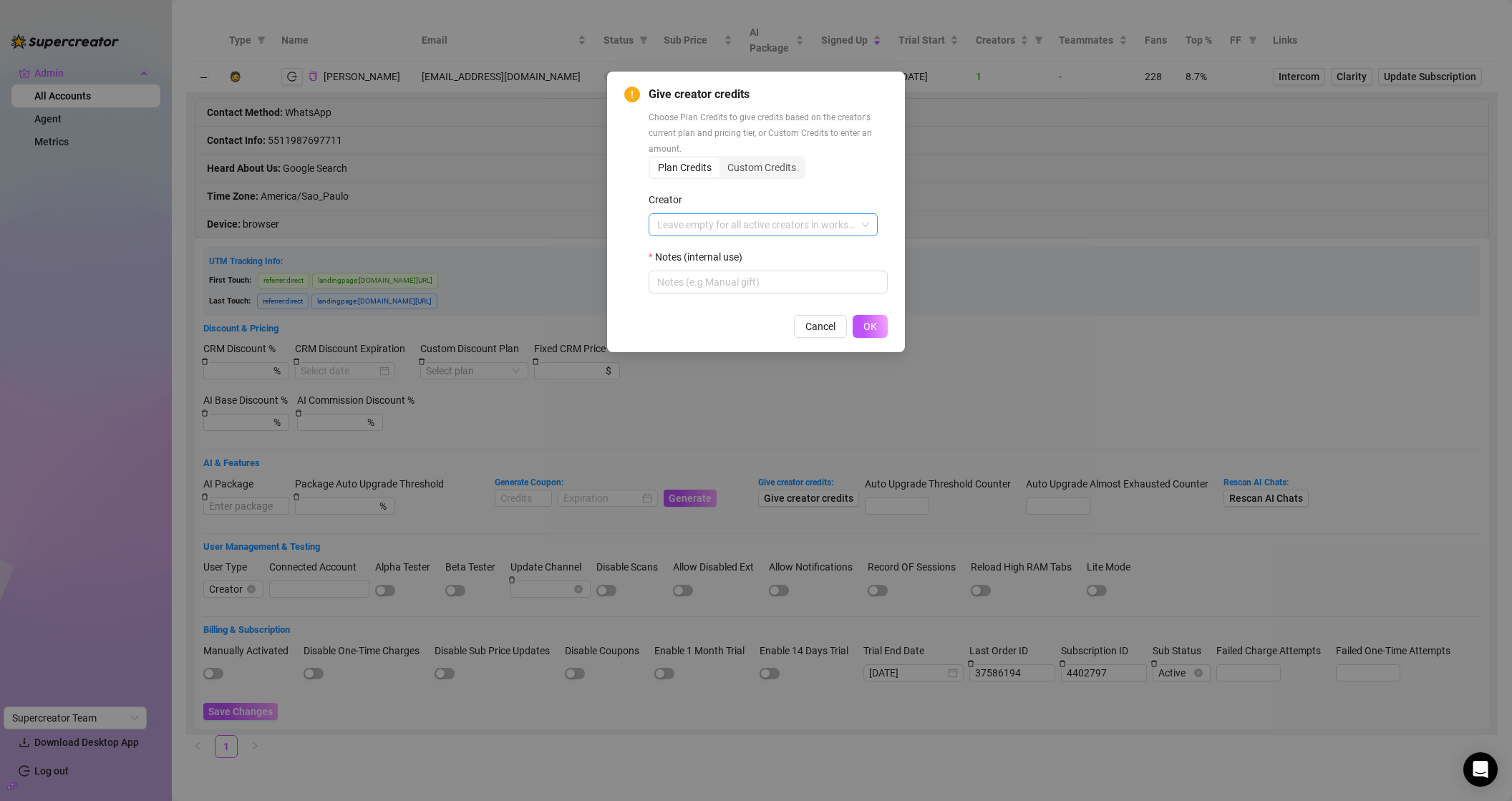
click at [683, 225] on input "Creator" at bounding box center [757, 225] width 199 height 21
click at [683, 243] on div "luluvalotta (#170907723)" at bounding box center [763, 253] width 224 height 23
click at [703, 287] on input "Notes (internal use)" at bounding box center [767, 282] width 239 height 23
click at [767, 174] on div "Custom Credits" at bounding box center [761, 167] width 84 height 20
click at [723, 160] on input "Custom Credits" at bounding box center [723, 160] width 0 height 0
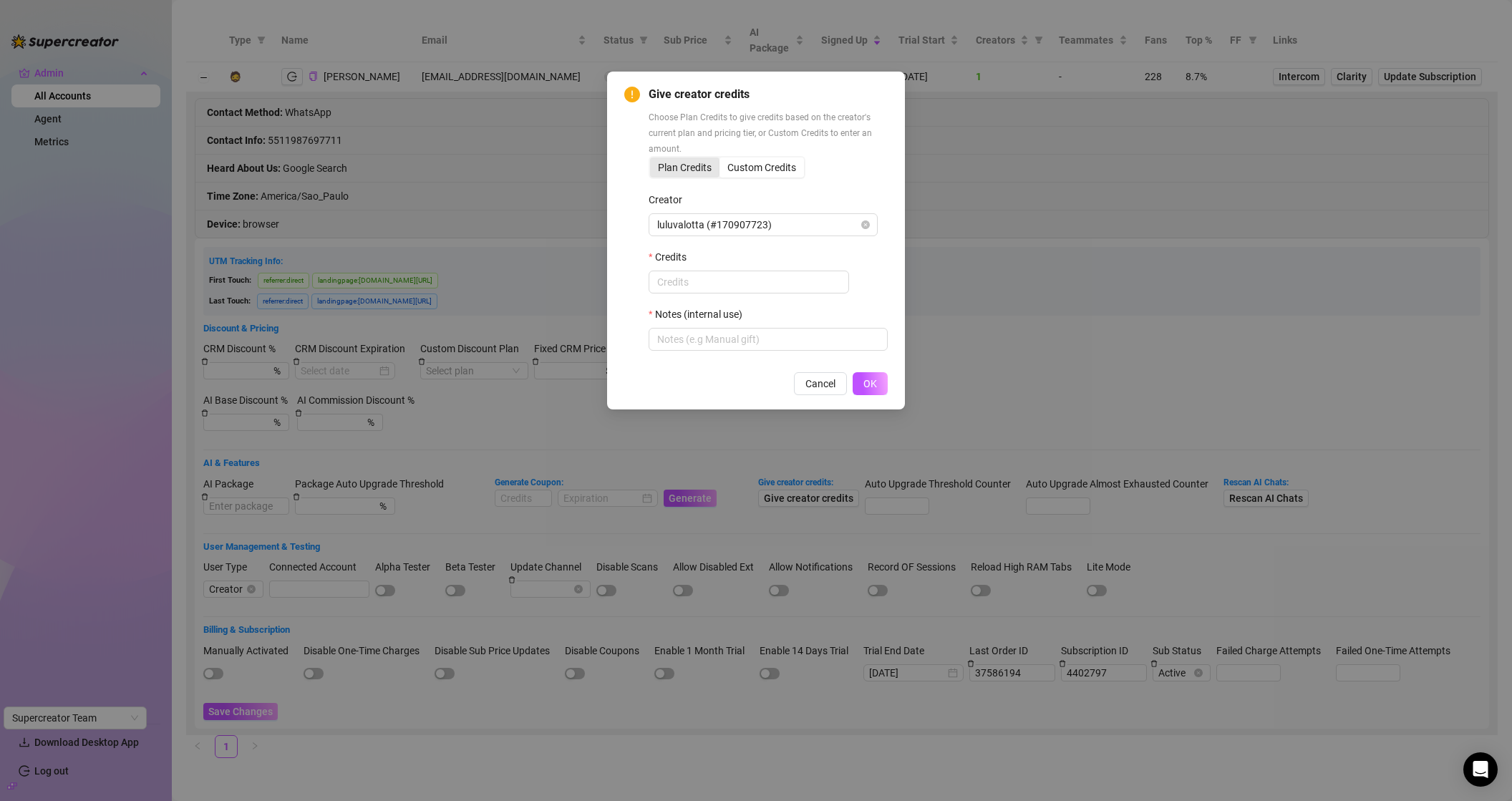
click at [670, 166] on div "Plan Credits" at bounding box center [684, 167] width 69 height 20
click at [653, 160] on input "Plan Credits" at bounding box center [653, 160] width 0 height 0
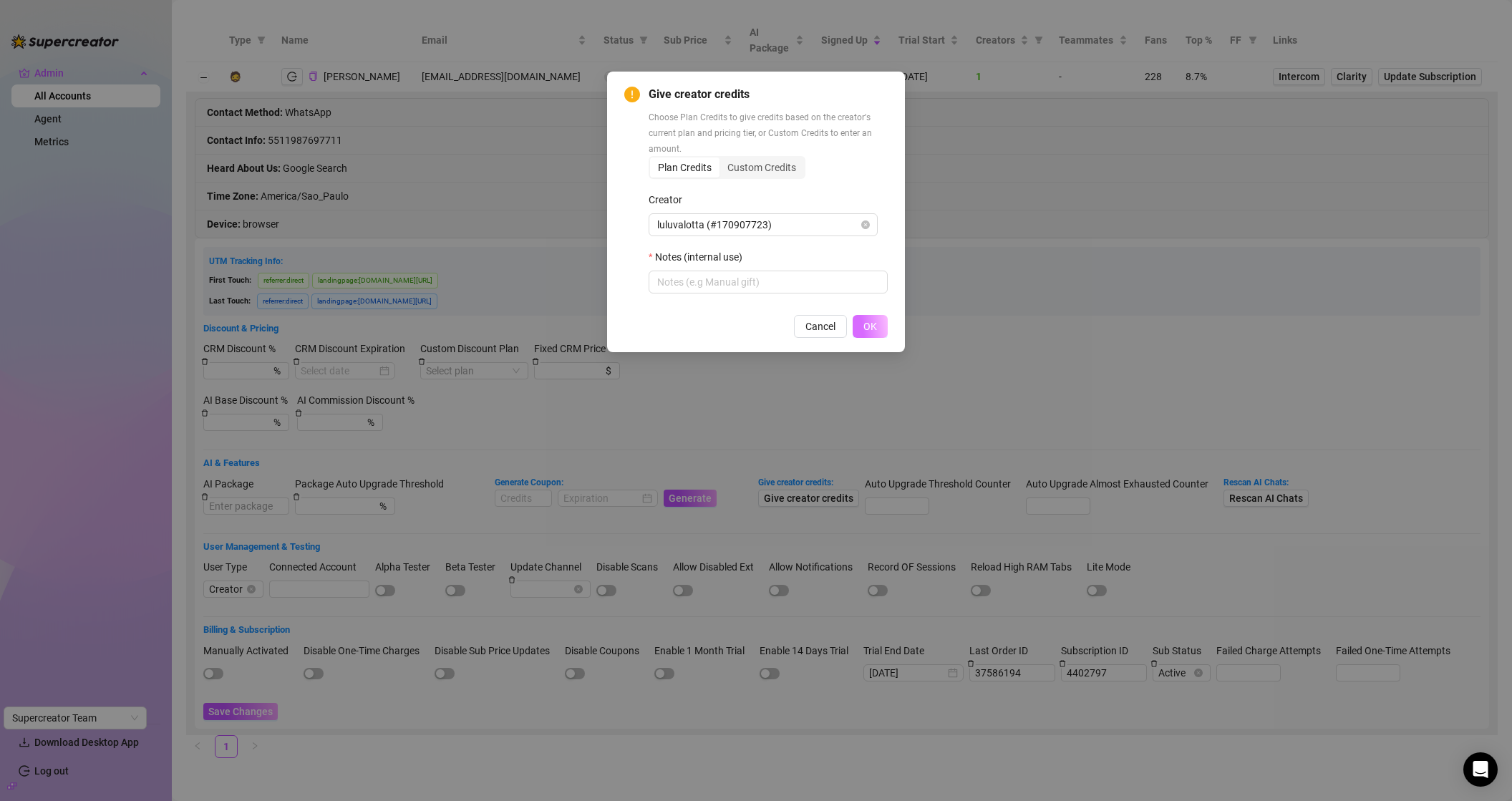
click at [872, 332] on span "OK" at bounding box center [869, 327] width 14 height 11
click at [779, 305] on div "Notes are required" at bounding box center [767, 300] width 239 height 16
click at [774, 295] on div "Notes are required" at bounding box center [767, 300] width 239 height 16
click at [772, 286] on input "Notes (internal use)" at bounding box center [767, 282] width 239 height 23
type input "Bug"
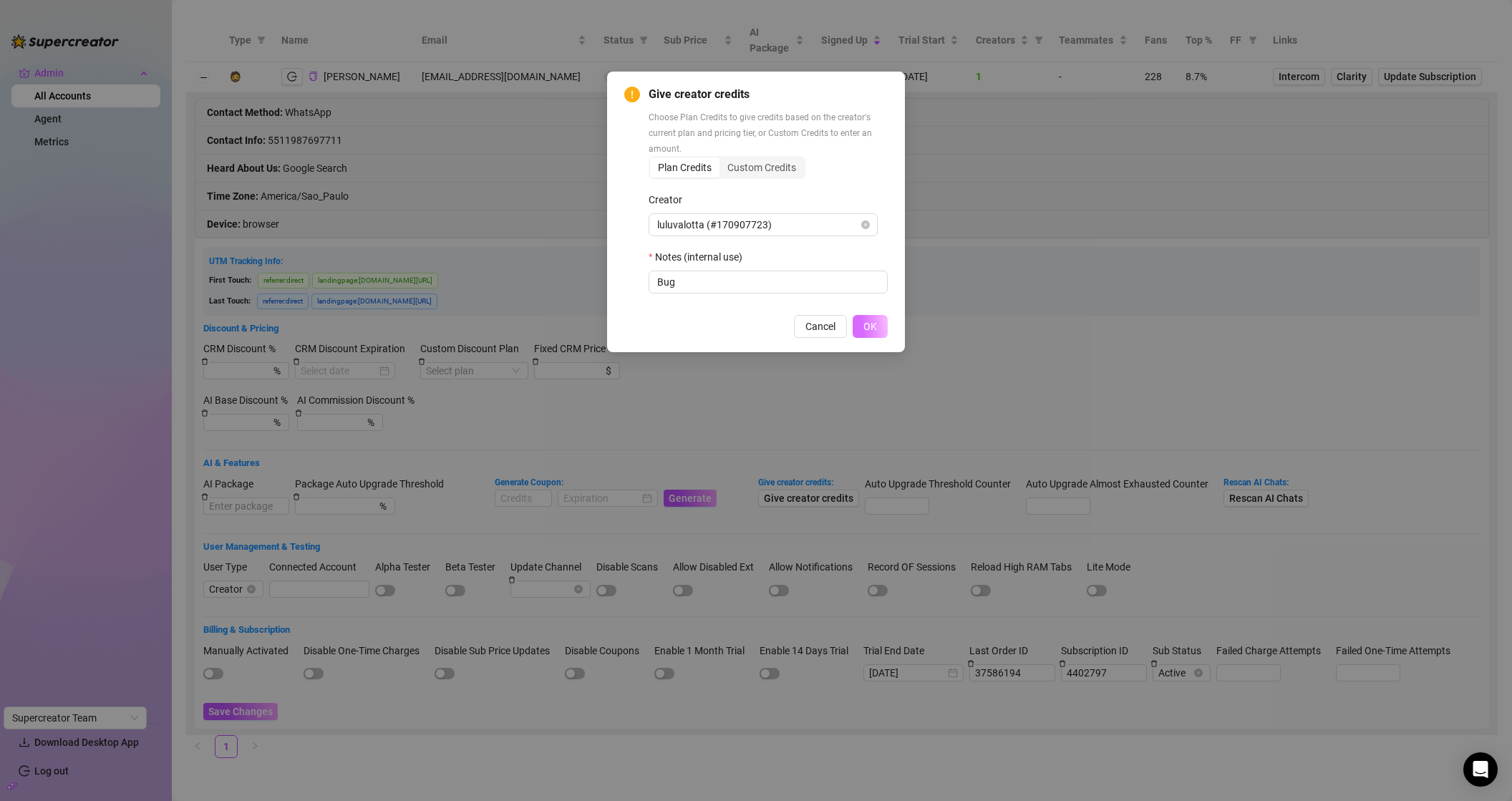
click at [877, 332] on button "OK" at bounding box center [869, 327] width 35 height 23
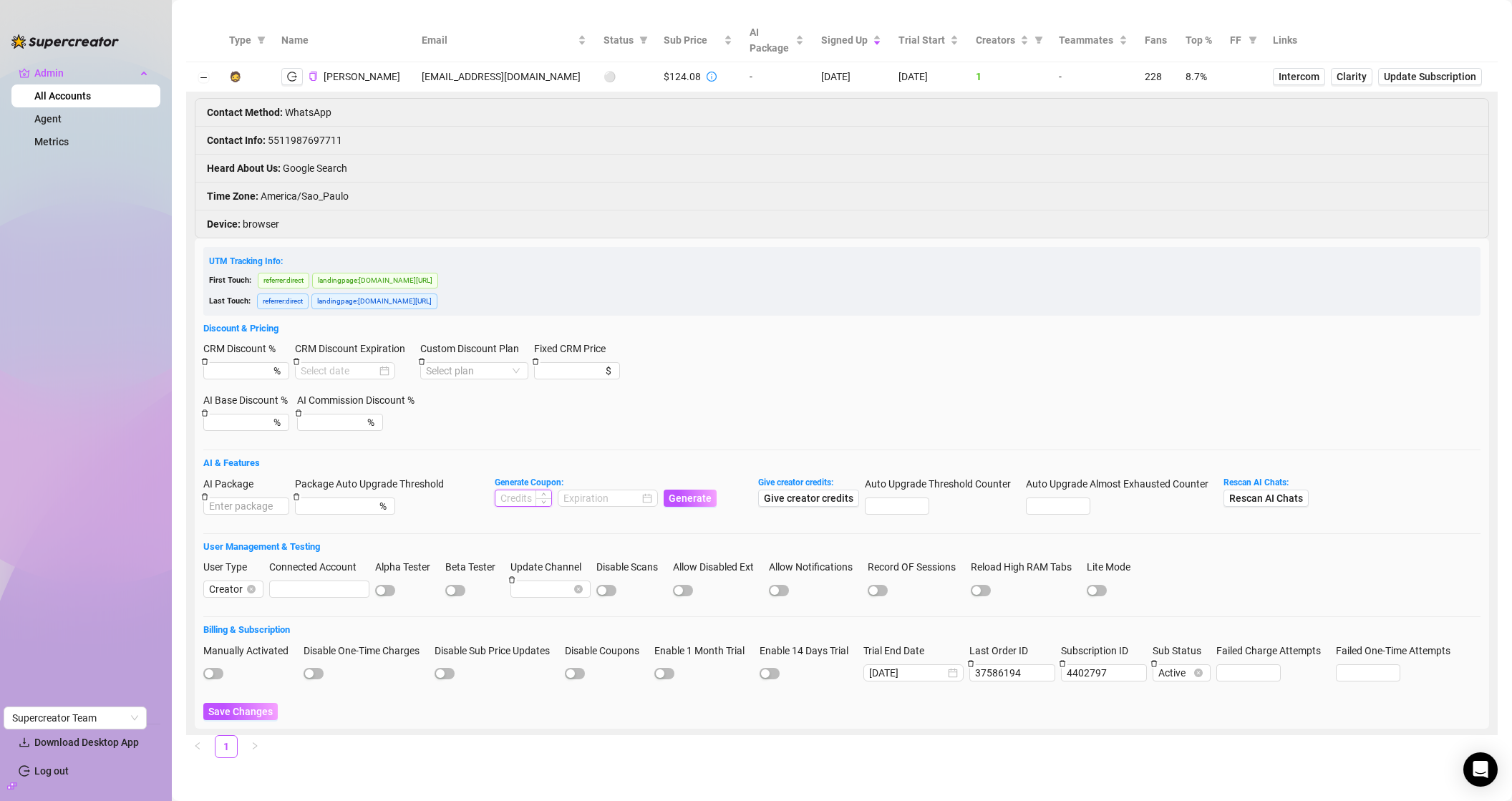
click at [512, 491] on input at bounding box center [523, 498] width 56 height 16
click at [641, 491] on div at bounding box center [607, 498] width 89 height 16
type input "1000"
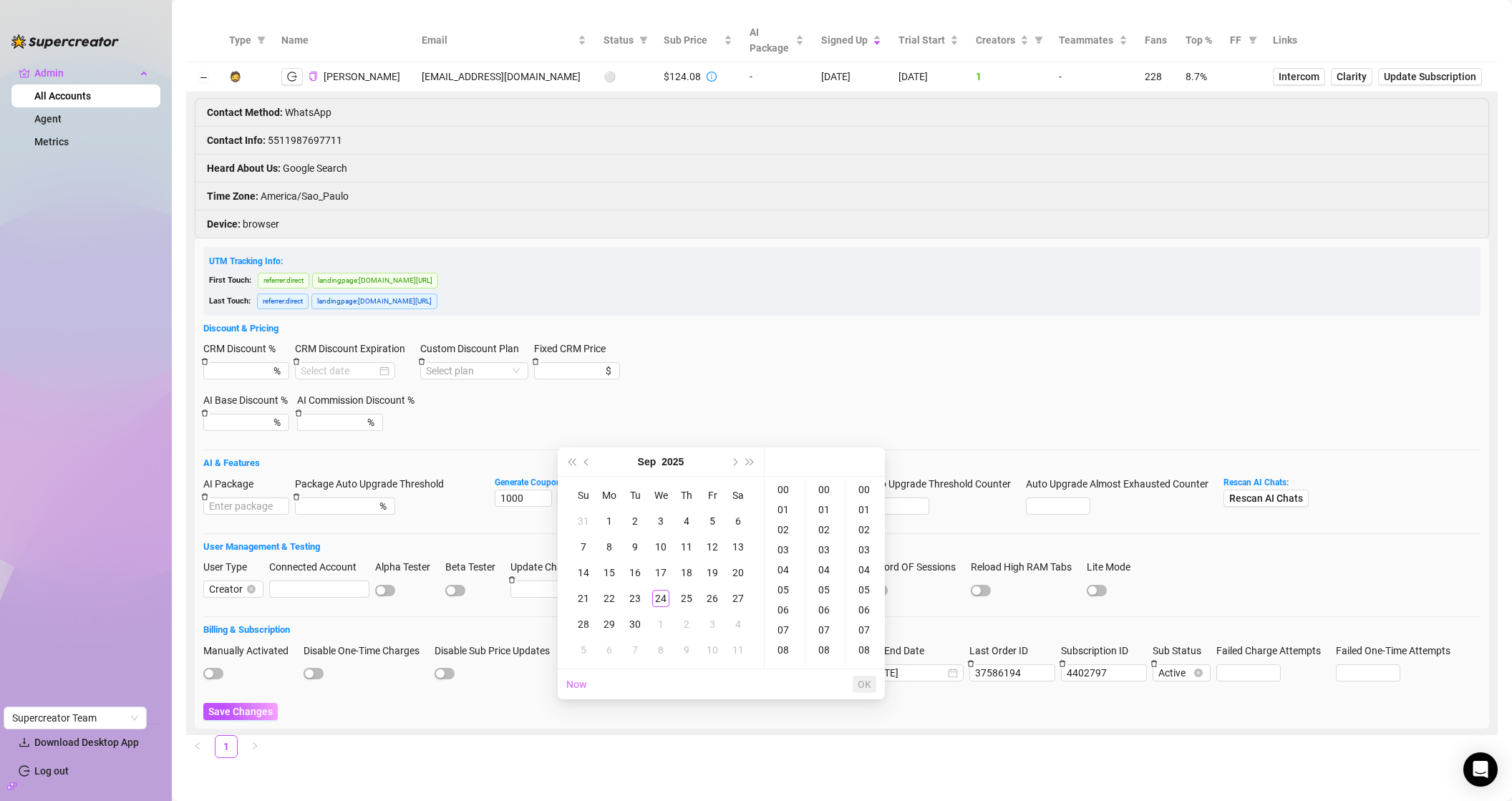
click at [643, 491] on div at bounding box center [607, 498] width 89 height 16
click at [746, 461] on span "Next year (Control + right)" at bounding box center [749, 461] width 7 height 7
type input "2026-09-04 00:00:00"
click at [678, 601] on div "24" at bounding box center [686, 598] width 17 height 17
type input "2026-09-24 00:00:00"
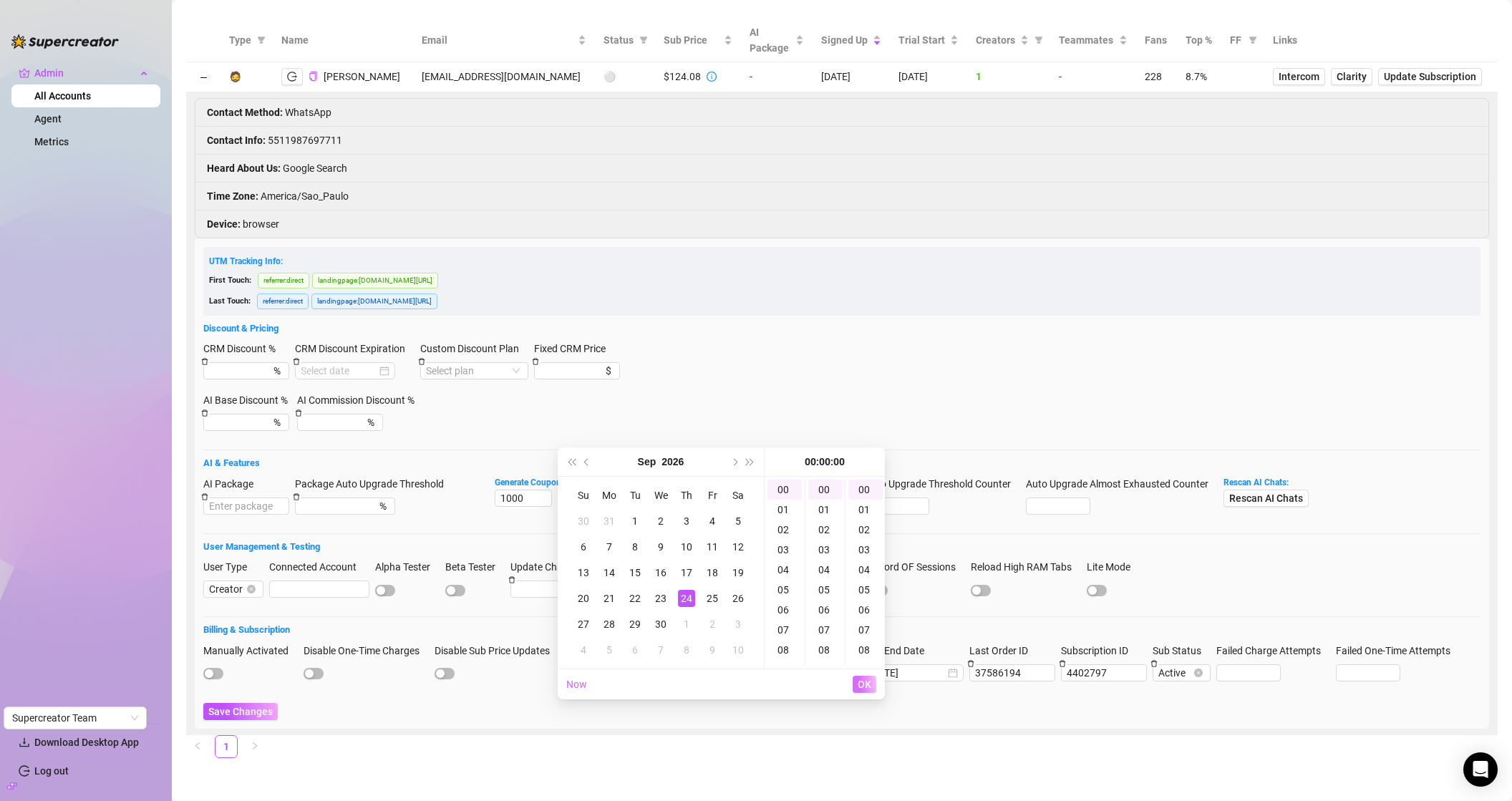
click at [858, 690] on span "OK" at bounding box center [864, 684] width 14 height 11
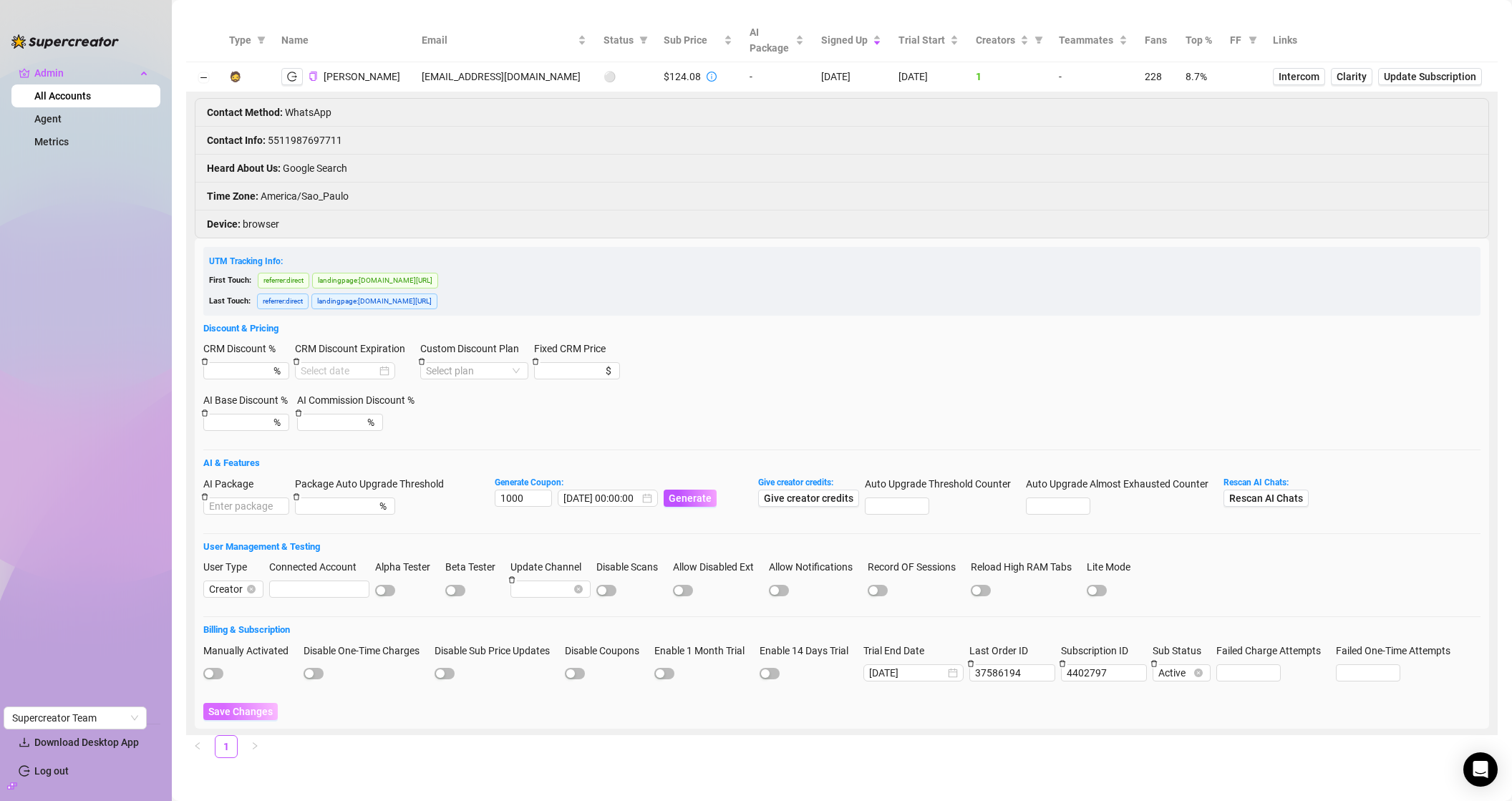
click at [258, 714] on span "Save Changes" at bounding box center [240, 711] width 64 height 11
click at [692, 492] on span "Generate" at bounding box center [690, 498] width 43 height 11
click at [971, 22] on code "47FE04B800RS0URX0F7B" at bounding box center [1004, 26] width 118 height 15
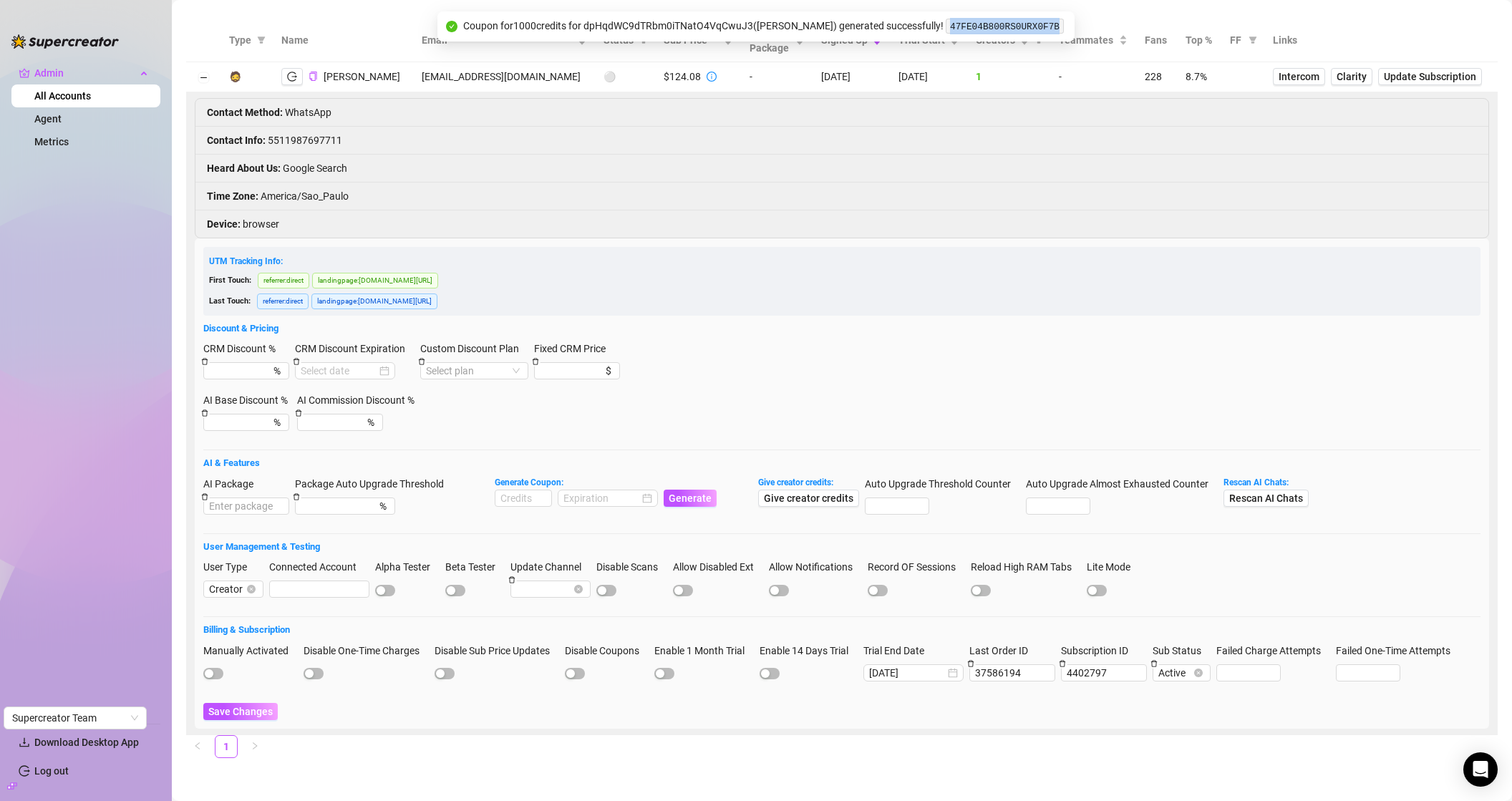
click at [971, 22] on code "47FE04B800RS0URX0F7B" at bounding box center [1004, 26] width 118 height 15
copy code "47FE04B800RS0URX0F7B"
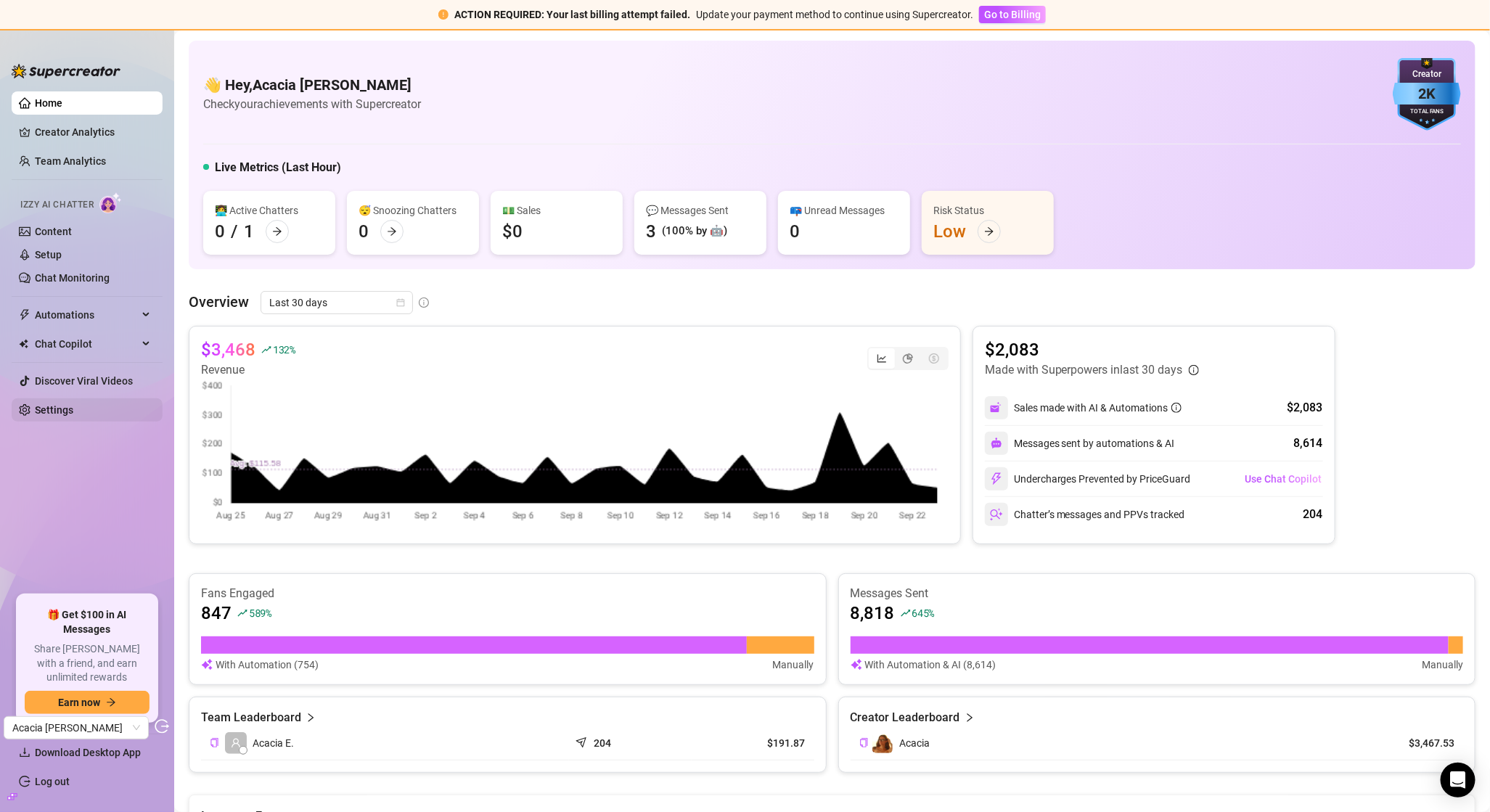
click at [50, 413] on link "Settings" at bounding box center [54, 410] width 38 height 12
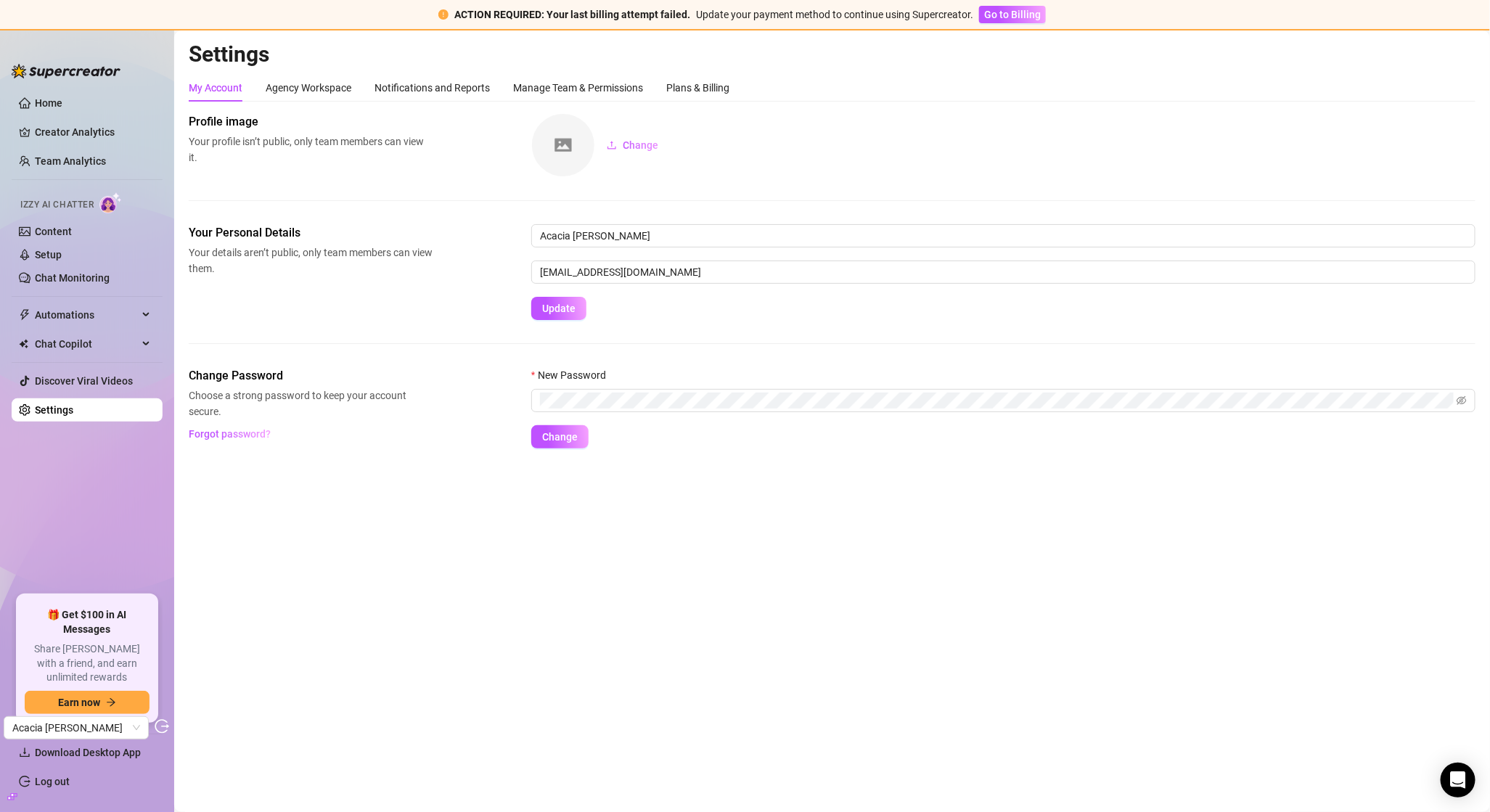
click at [1008, 28] on div "ACTION REQUIRED: Your last billing attempt failed. Update your payment method t…" at bounding box center [745, 15] width 1490 height 31
click at [1009, 20] on span "Go to Billing" at bounding box center [1012, 15] width 56 height 12
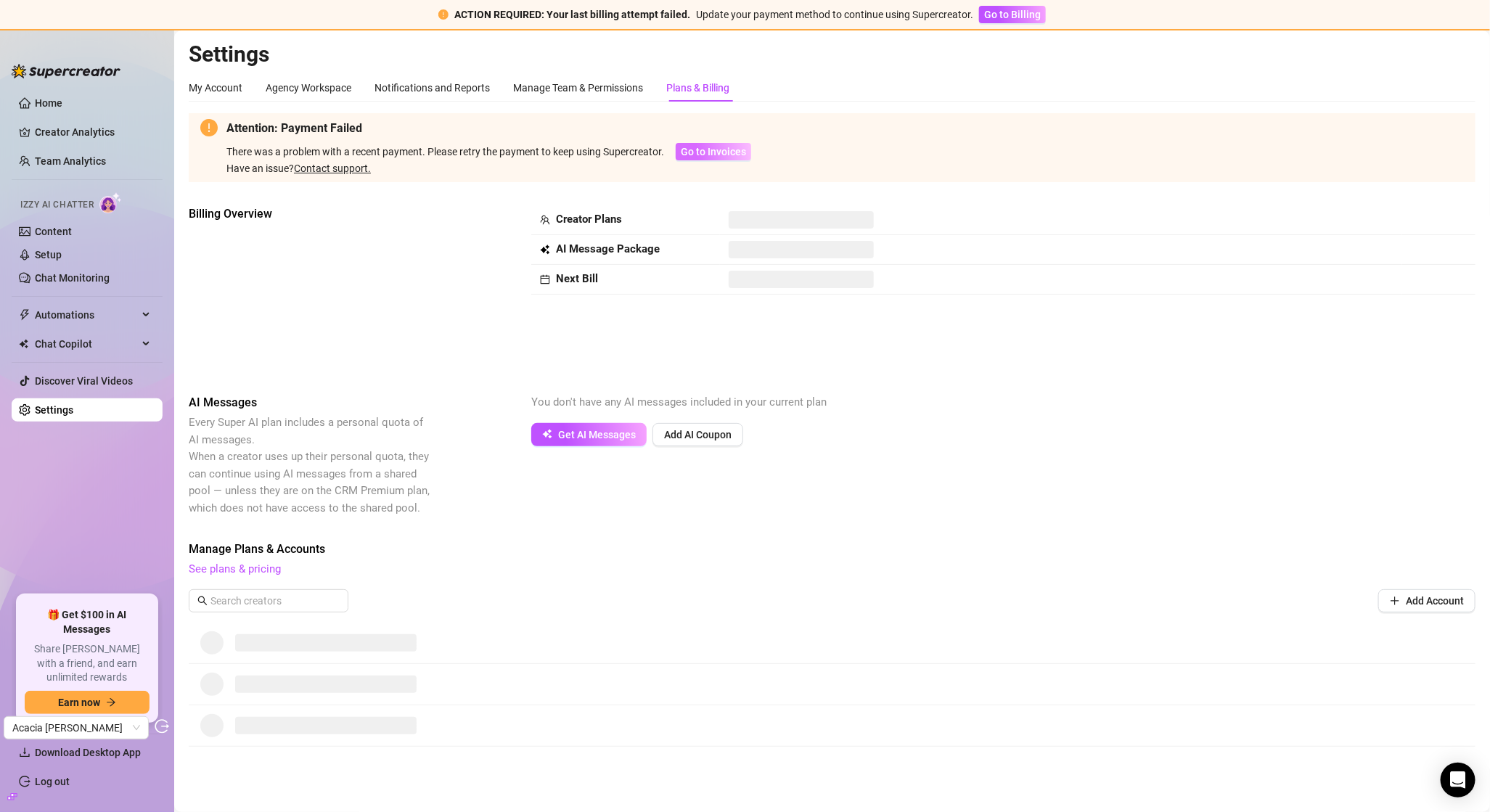
click at [715, 154] on span "Go to Invoices" at bounding box center [713, 151] width 65 height 12
click at [995, 9] on span "Go to Billing" at bounding box center [1012, 15] width 56 height 12
